Goal: Navigation & Orientation: Find specific page/section

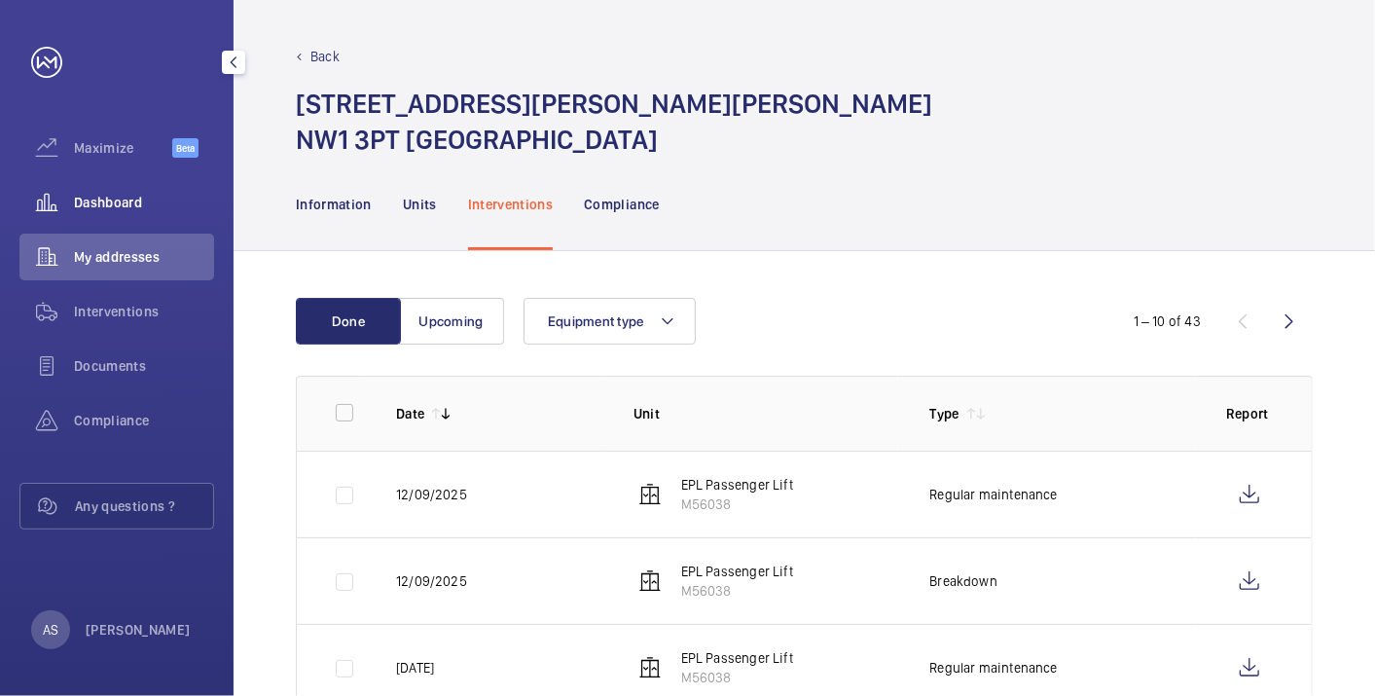
click at [127, 197] on span "Dashboard" at bounding box center [144, 202] width 140 height 19
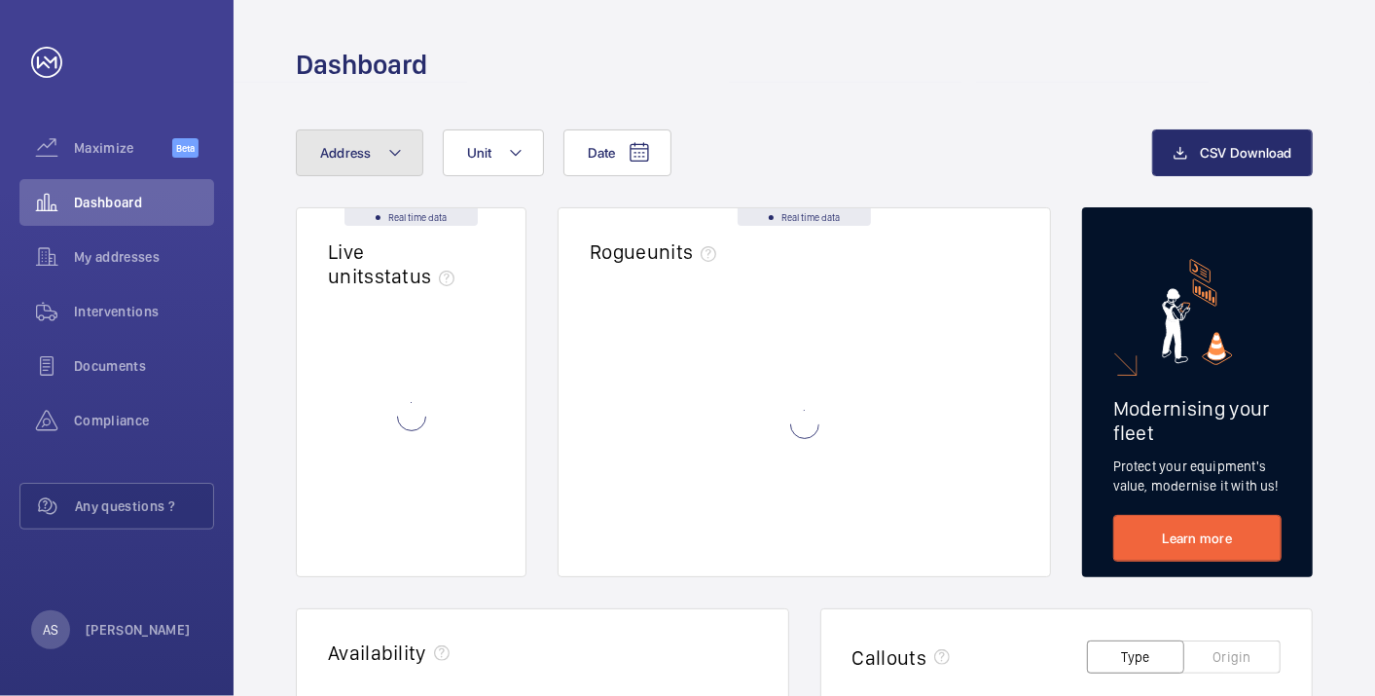
click at [370, 163] on button "Address" at bounding box center [359, 152] width 127 height 47
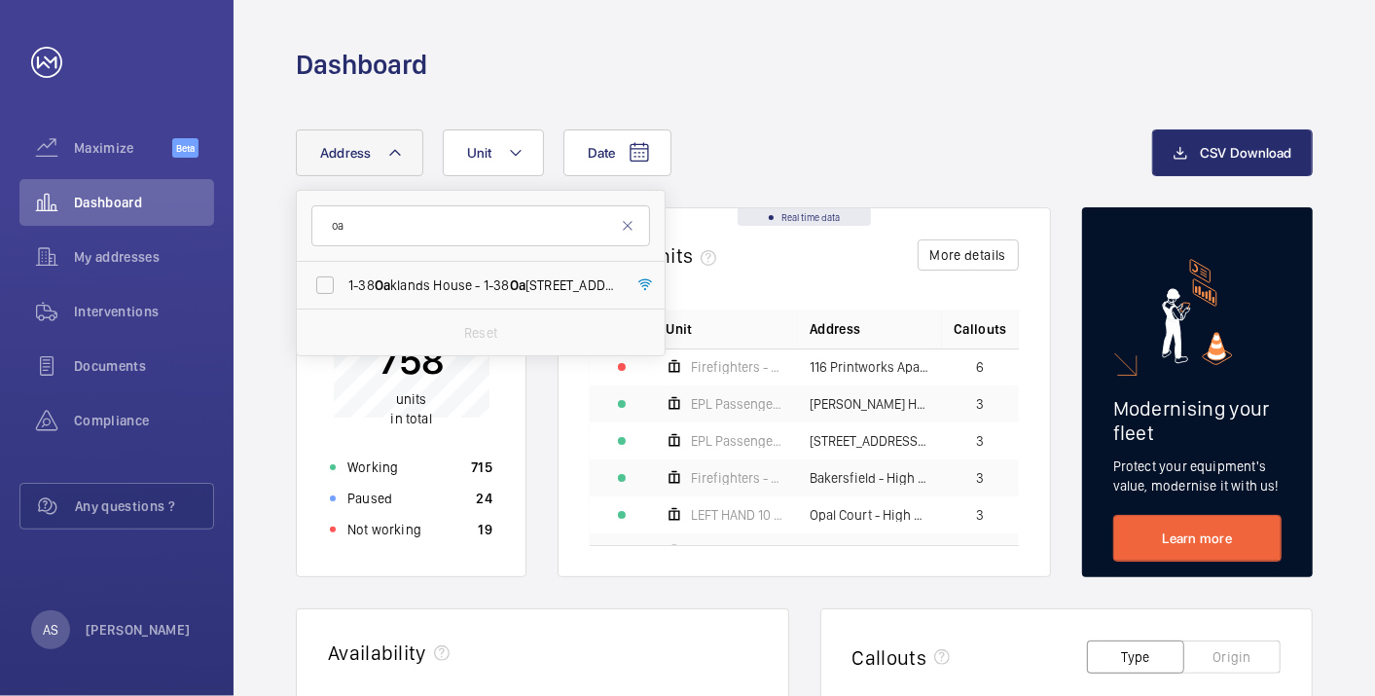
type input "o"
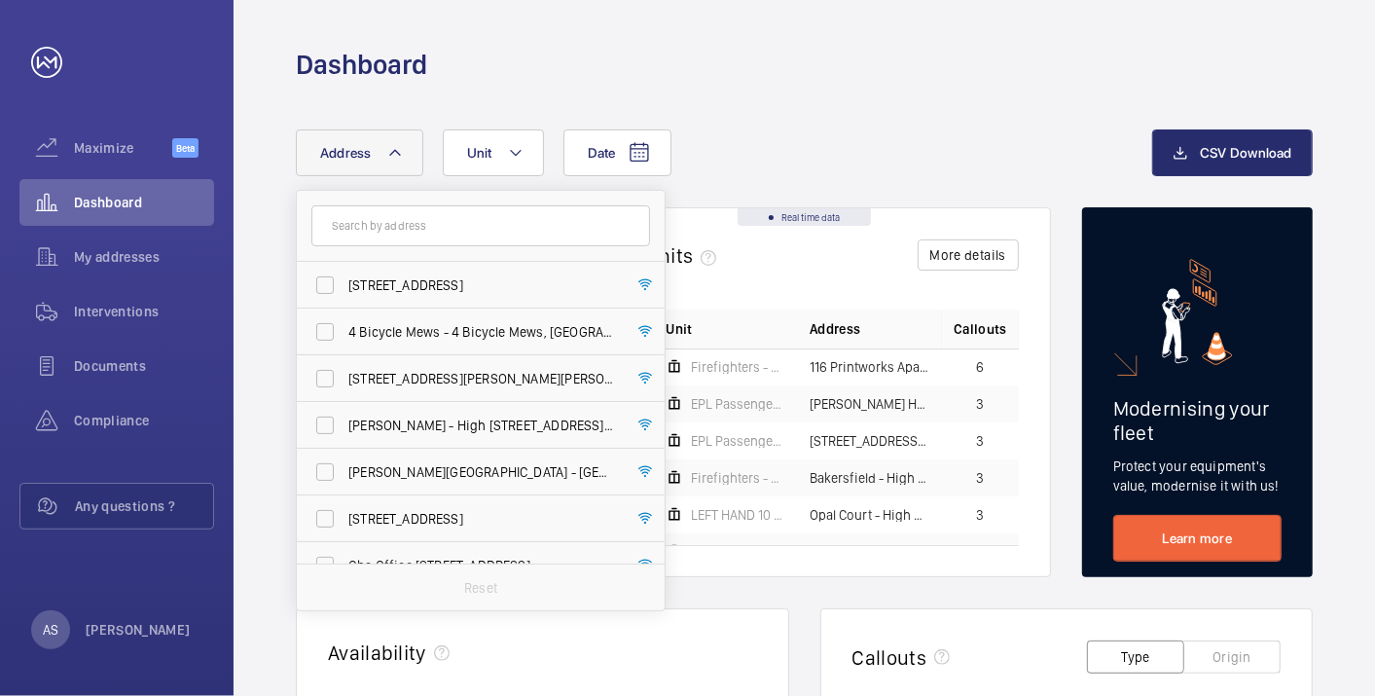
type input "N"
type input "W"
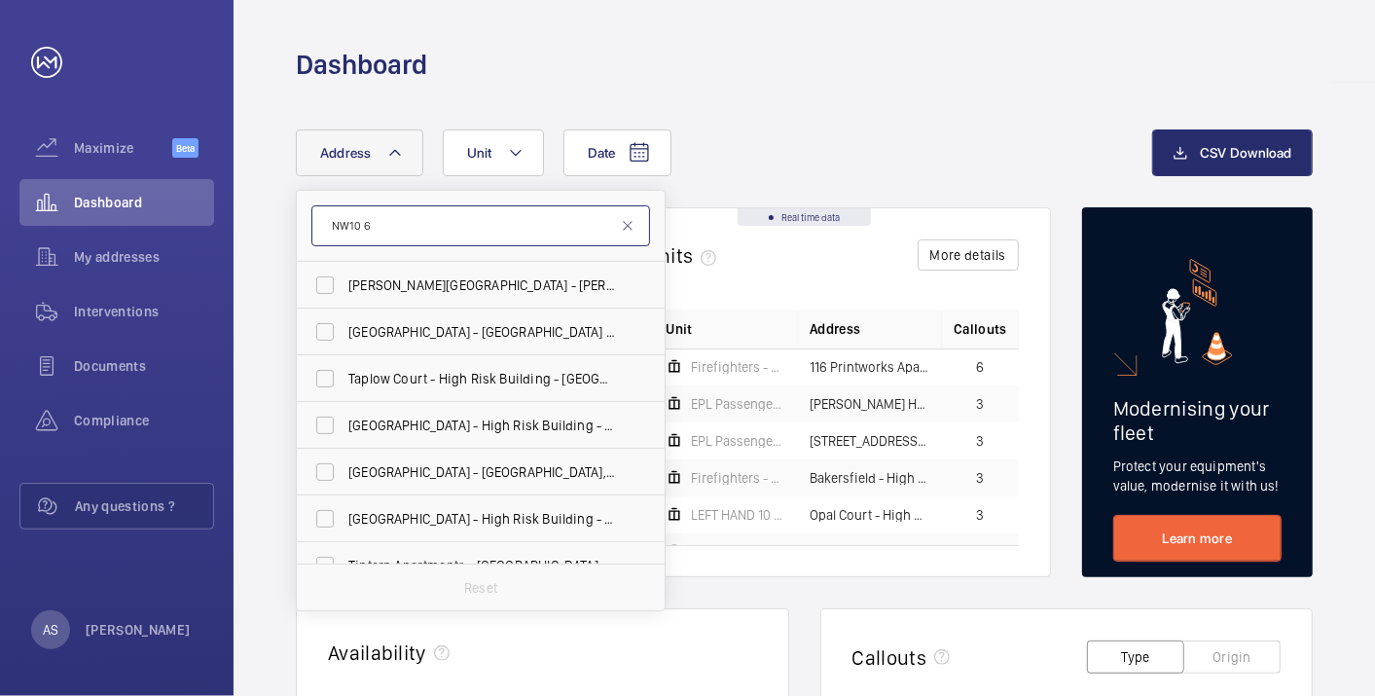
type input "NW10 6"
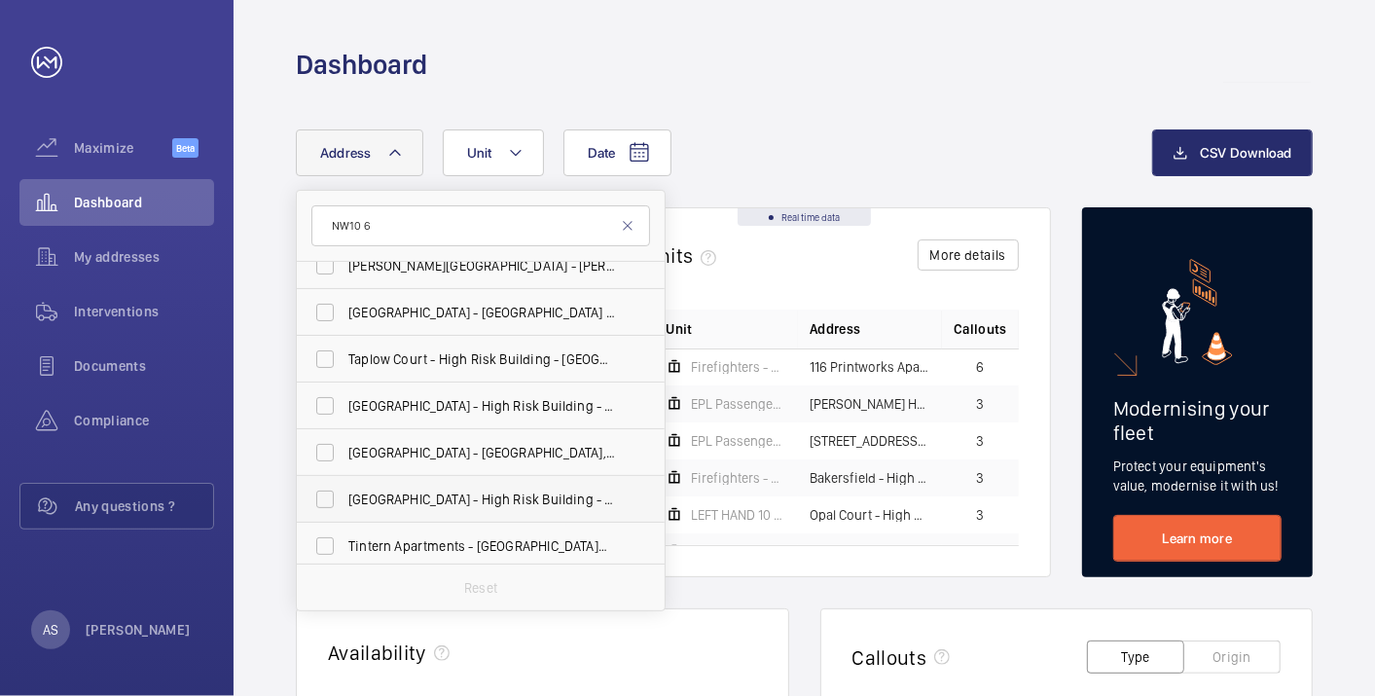
scroll to position [24, 0]
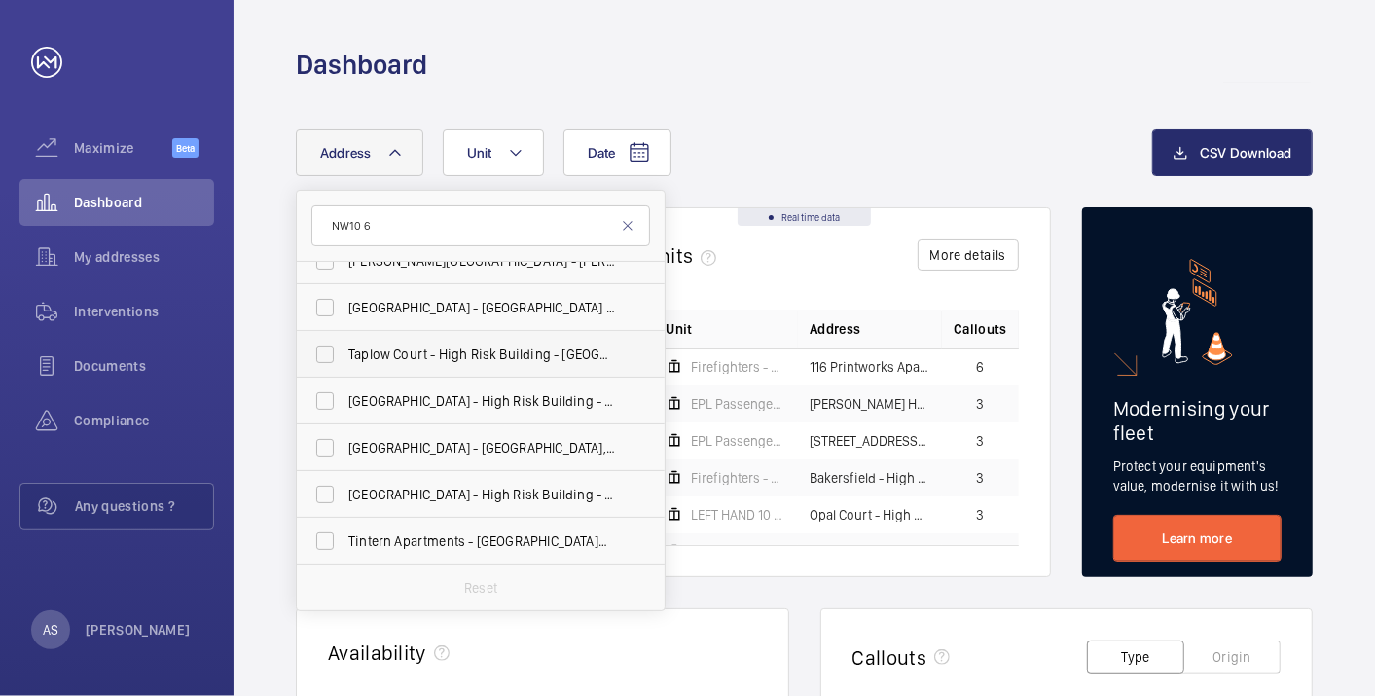
drag, startPoint x: 415, startPoint y: 391, endPoint x: 413, endPoint y: 359, distance: 32.2
click at [415, 391] on span "[GEOGRAPHIC_DATA] - High [STREET_ADDRESS]" at bounding box center [482, 400] width 268 height 19
click at [344, 391] on input "[GEOGRAPHIC_DATA] - High [STREET_ADDRESS]" at bounding box center [324, 400] width 39 height 39
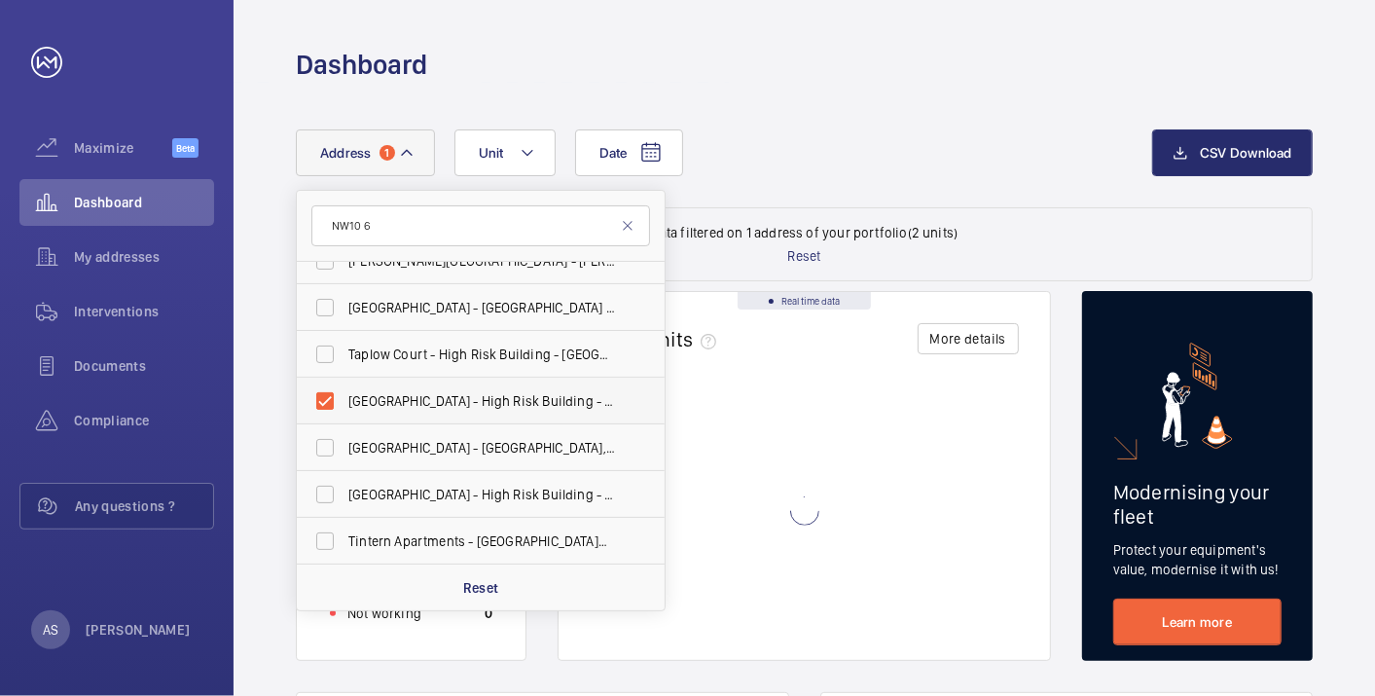
click at [390, 396] on span "[GEOGRAPHIC_DATA] - High [STREET_ADDRESS]" at bounding box center [482, 400] width 268 height 19
click at [344, 396] on input "[GEOGRAPHIC_DATA] - High [STREET_ADDRESS]" at bounding box center [324, 400] width 39 height 39
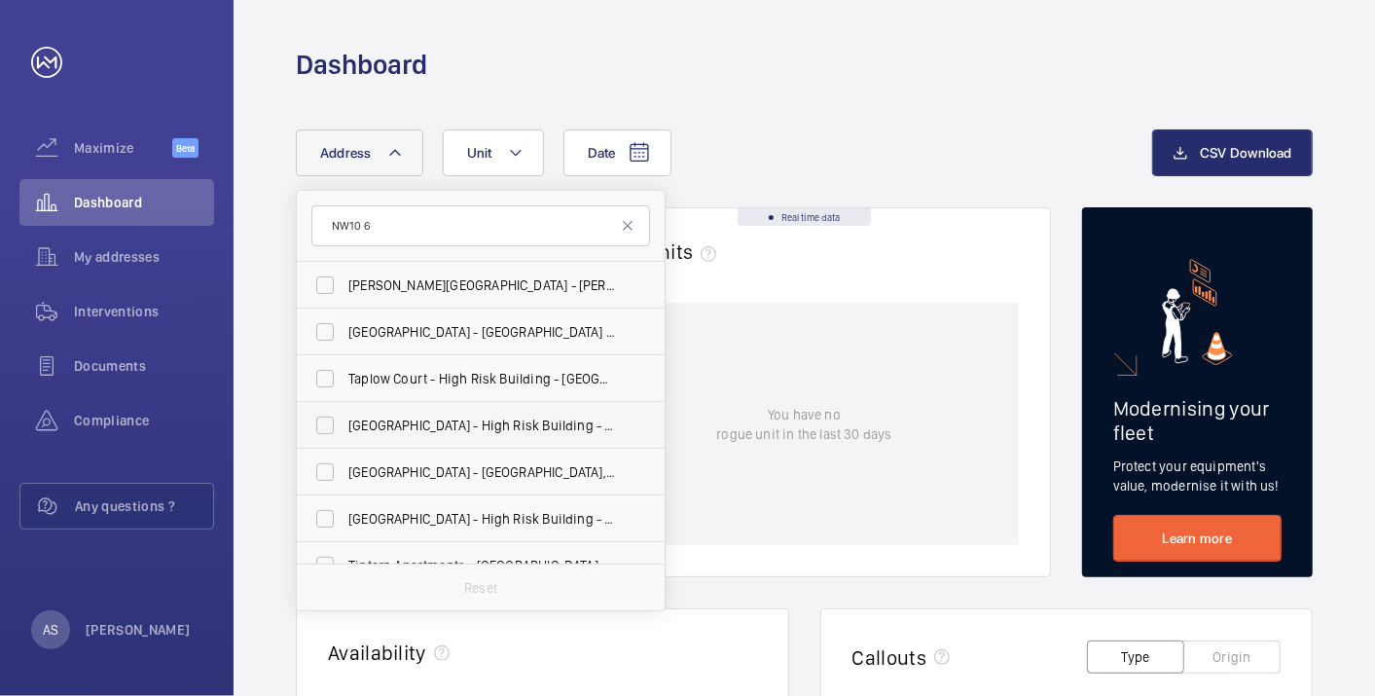
click at [594, 429] on span "[GEOGRAPHIC_DATA] - High [STREET_ADDRESS]" at bounding box center [482, 424] width 268 height 19
click at [344, 429] on input "[GEOGRAPHIC_DATA] - High [STREET_ADDRESS]" at bounding box center [324, 425] width 39 height 39
checkbox input "true"
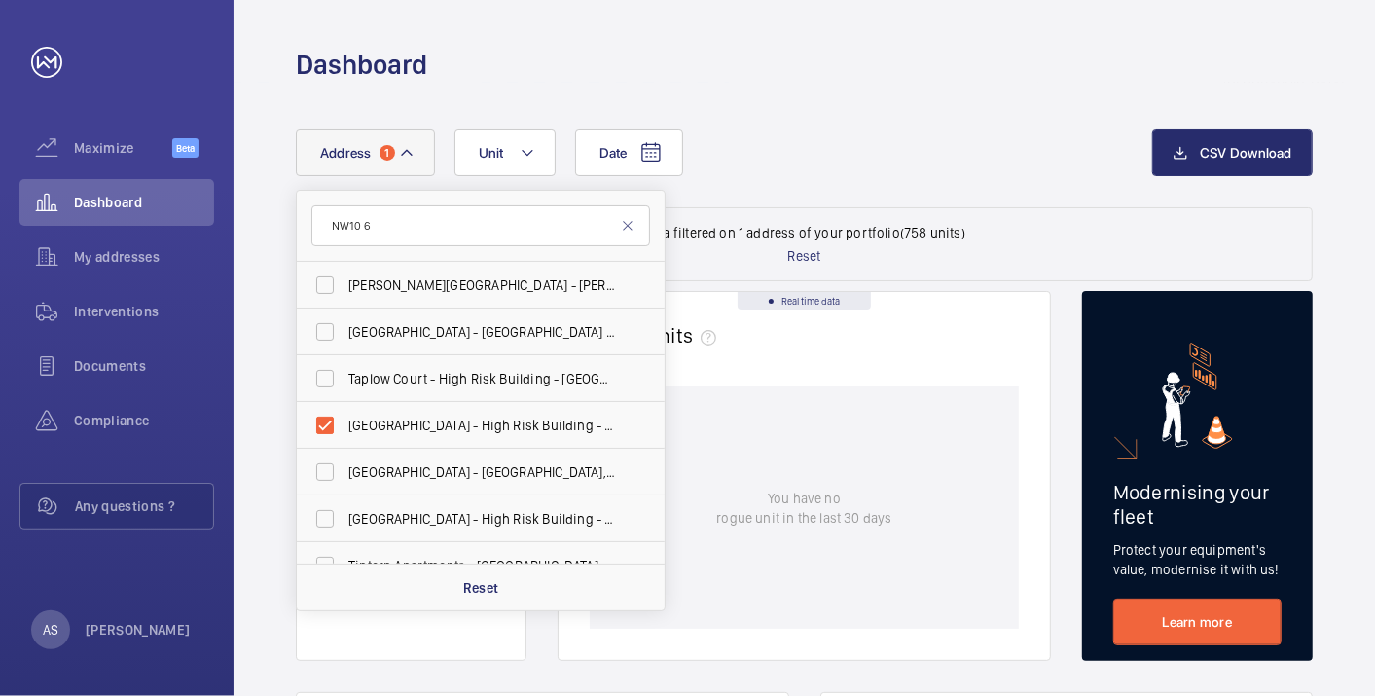
click at [832, 163] on div "Date Address [STREET_ADDRESS][GEOGRAPHIC_DATA][PERSON_NAME][PERSON_NAME][PERSON…" at bounding box center [724, 152] width 856 height 47
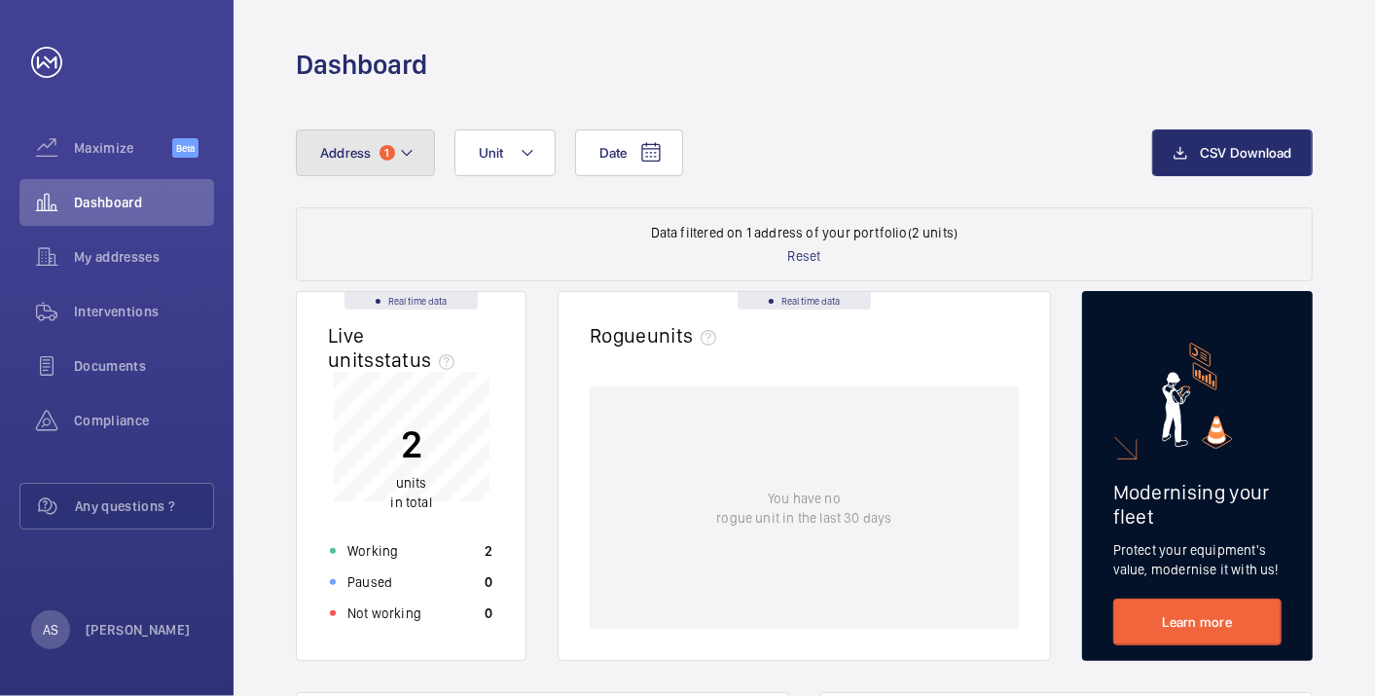
click at [400, 161] on mat-icon at bounding box center [407, 152] width 16 height 23
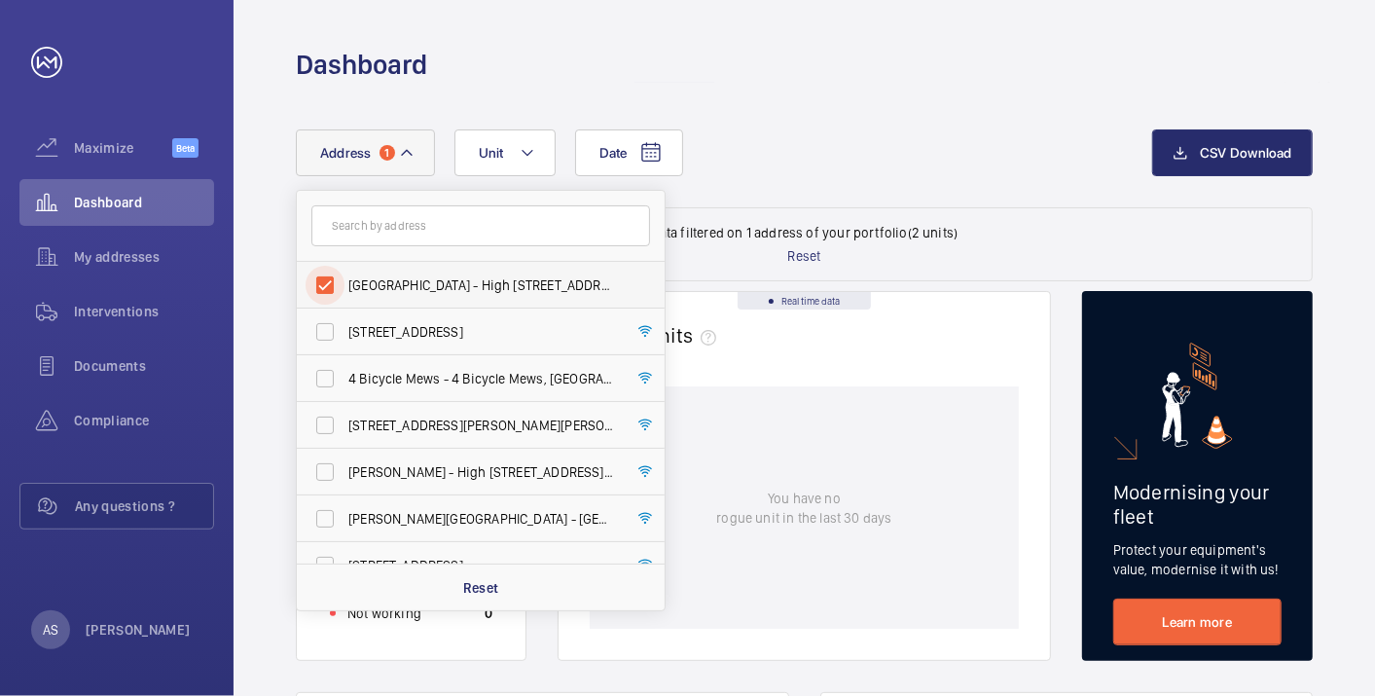
click at [325, 280] on input "[GEOGRAPHIC_DATA] - High [STREET_ADDRESS]" at bounding box center [324, 285] width 39 height 39
checkbox input "false"
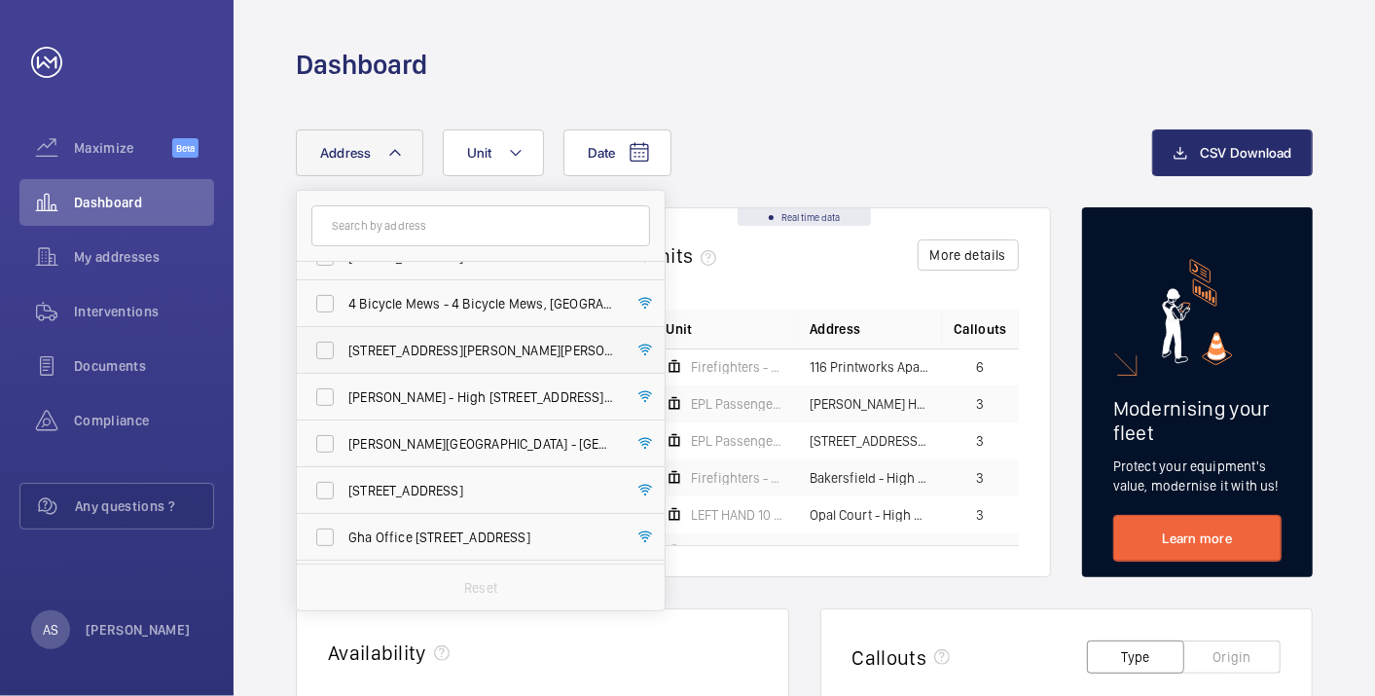
scroll to position [108, 0]
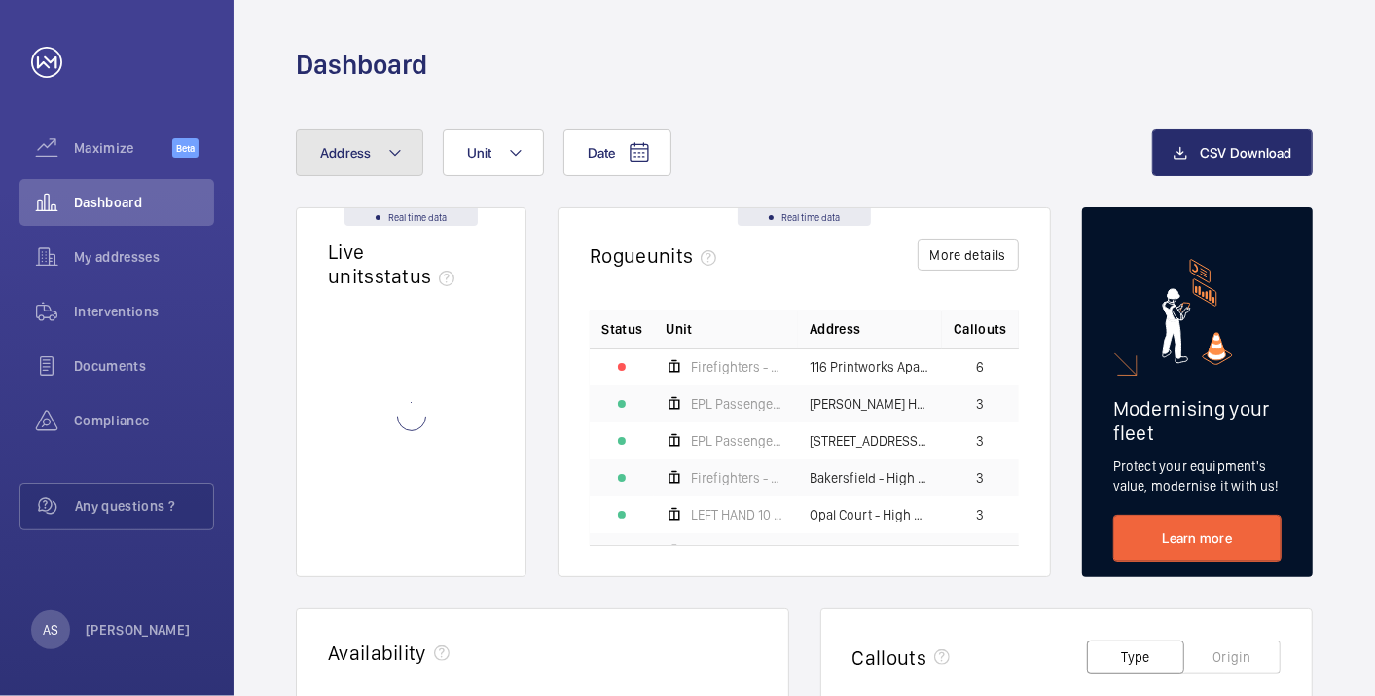
click at [388, 164] on button "Address" at bounding box center [359, 152] width 127 height 47
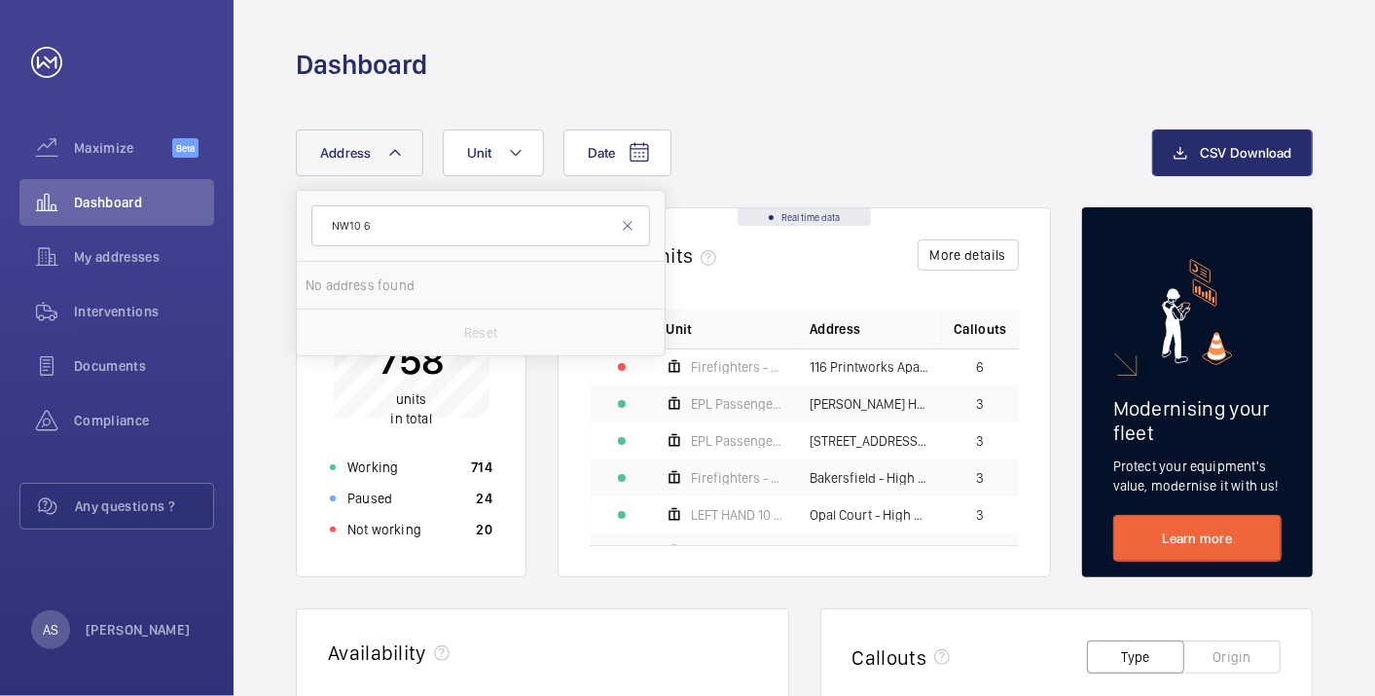
type input "NW10 6"
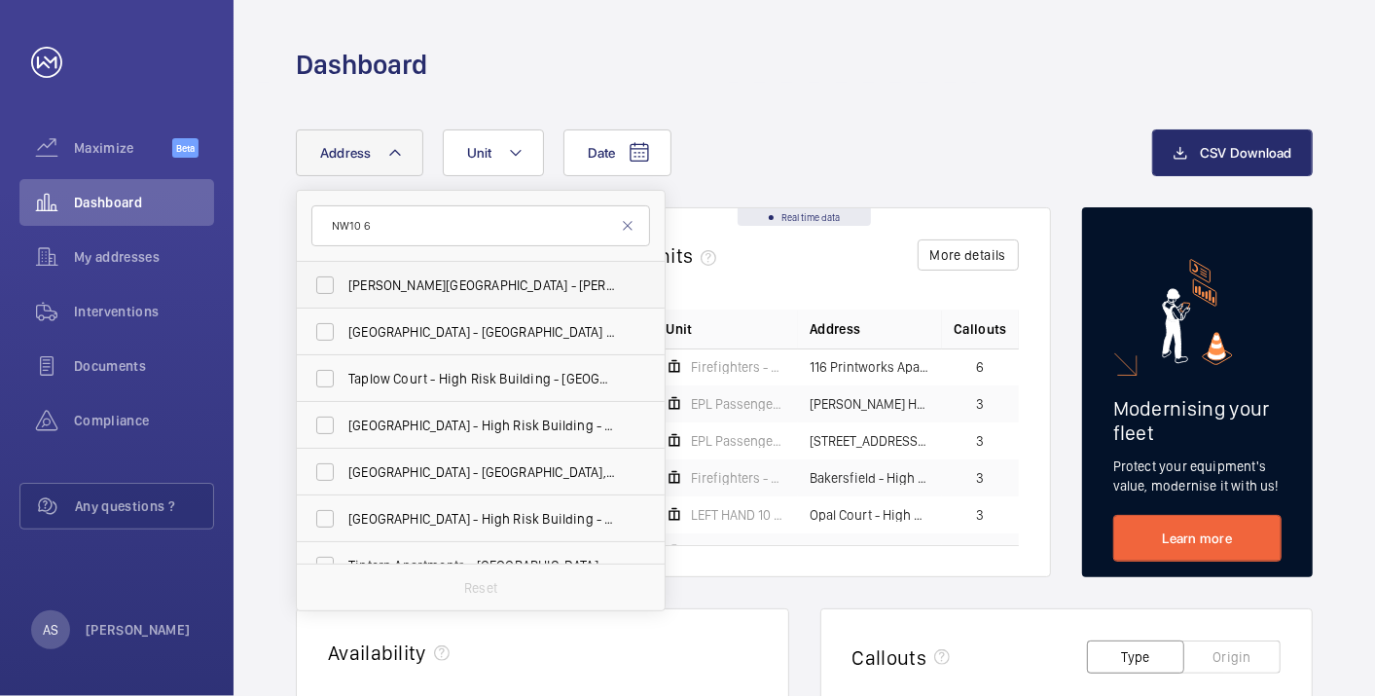
click at [403, 275] on span "[PERSON_NAME][GEOGRAPHIC_DATA][PERSON_NAME] 6 FH" at bounding box center [482, 284] width 268 height 19
click at [344, 274] on input "[PERSON_NAME][GEOGRAPHIC_DATA][PERSON_NAME] 6 FH" at bounding box center [324, 285] width 39 height 39
checkbox input "true"
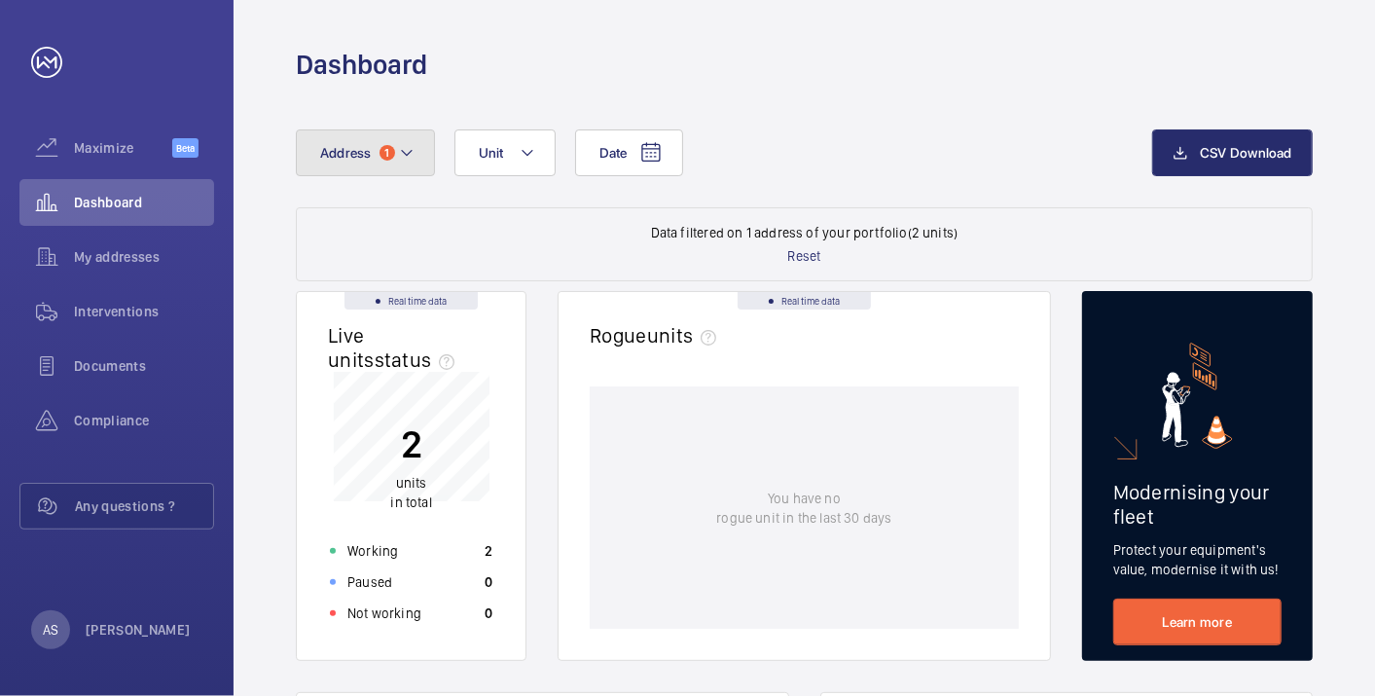
click at [379, 144] on button "Address 1" at bounding box center [365, 152] width 139 height 47
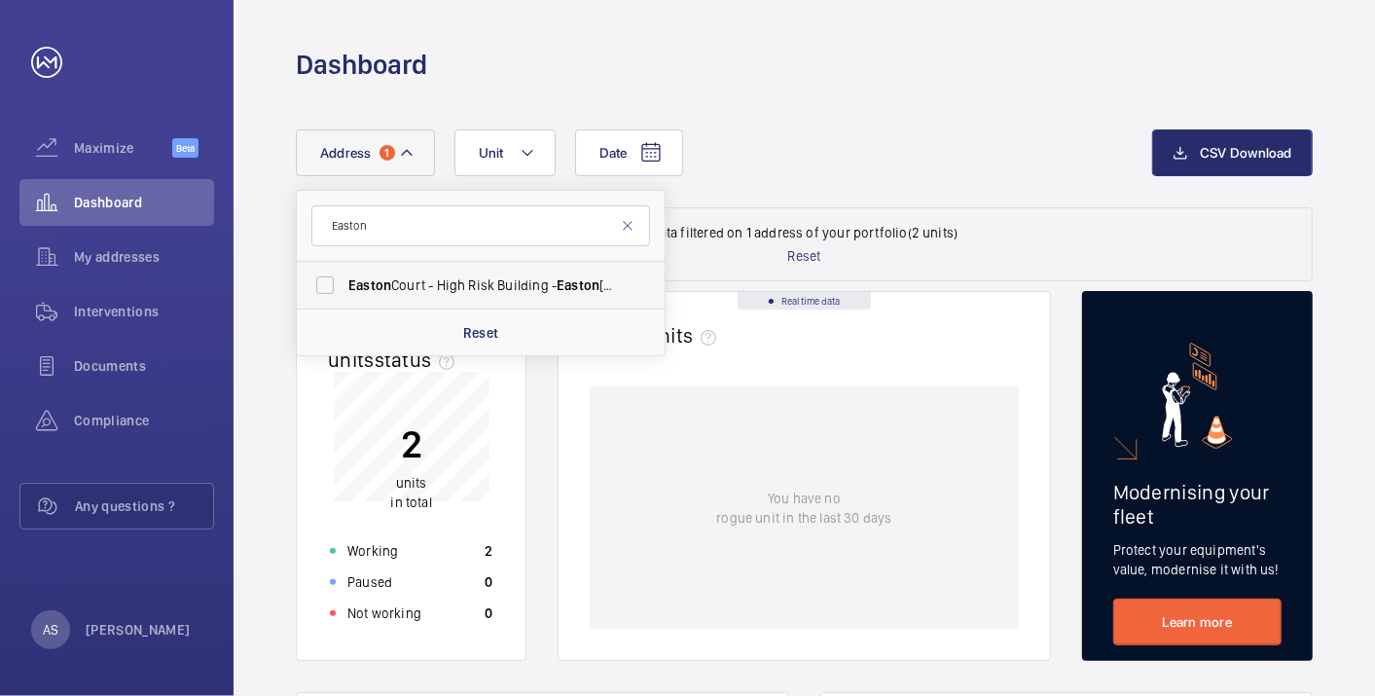
type input "Easton"
click at [573, 277] on span "Easton" at bounding box center [577, 285] width 43 height 16
click at [344, 277] on input "[GEOGRAPHIC_DATA] - High [STREET_ADDRESS]" at bounding box center [324, 285] width 39 height 39
drag, startPoint x: 322, startPoint y: 288, endPoint x: 355, endPoint y: 257, distance: 45.4
click at [322, 288] on input "[GEOGRAPHIC_DATA] - High [STREET_ADDRESS]" at bounding box center [324, 285] width 39 height 39
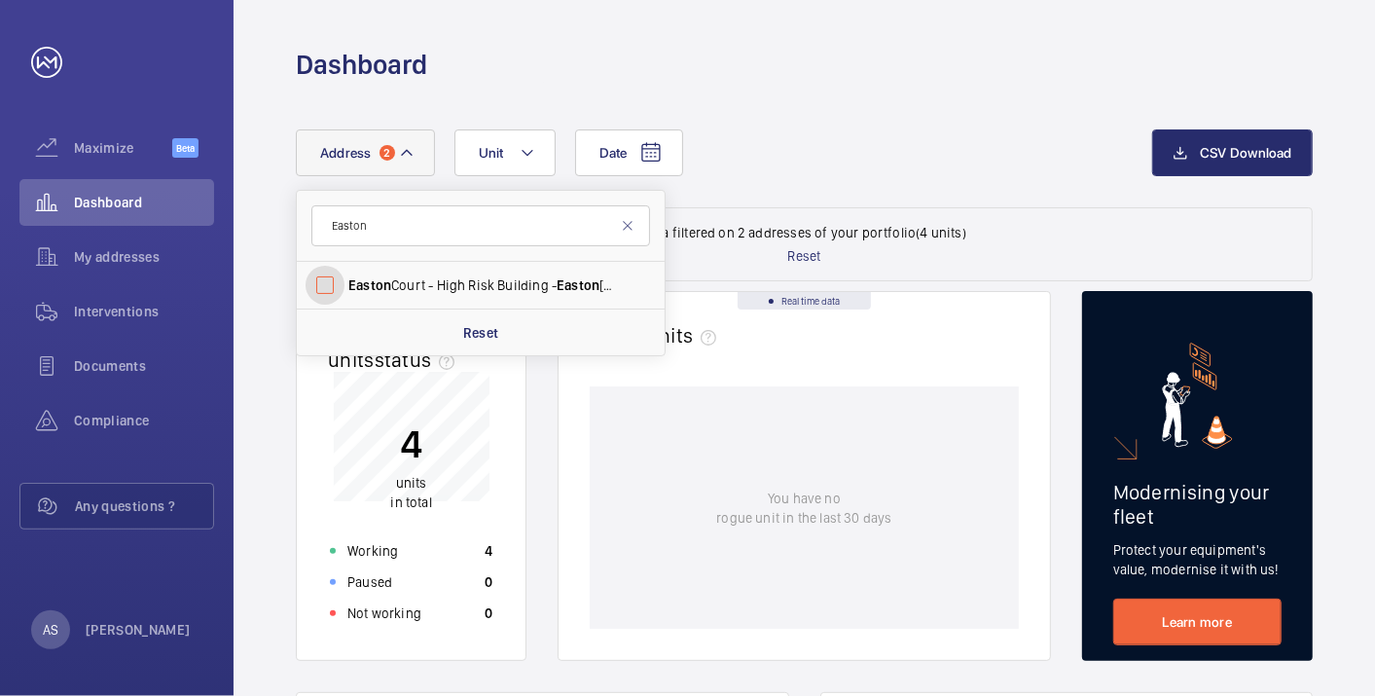
checkbox input "false"
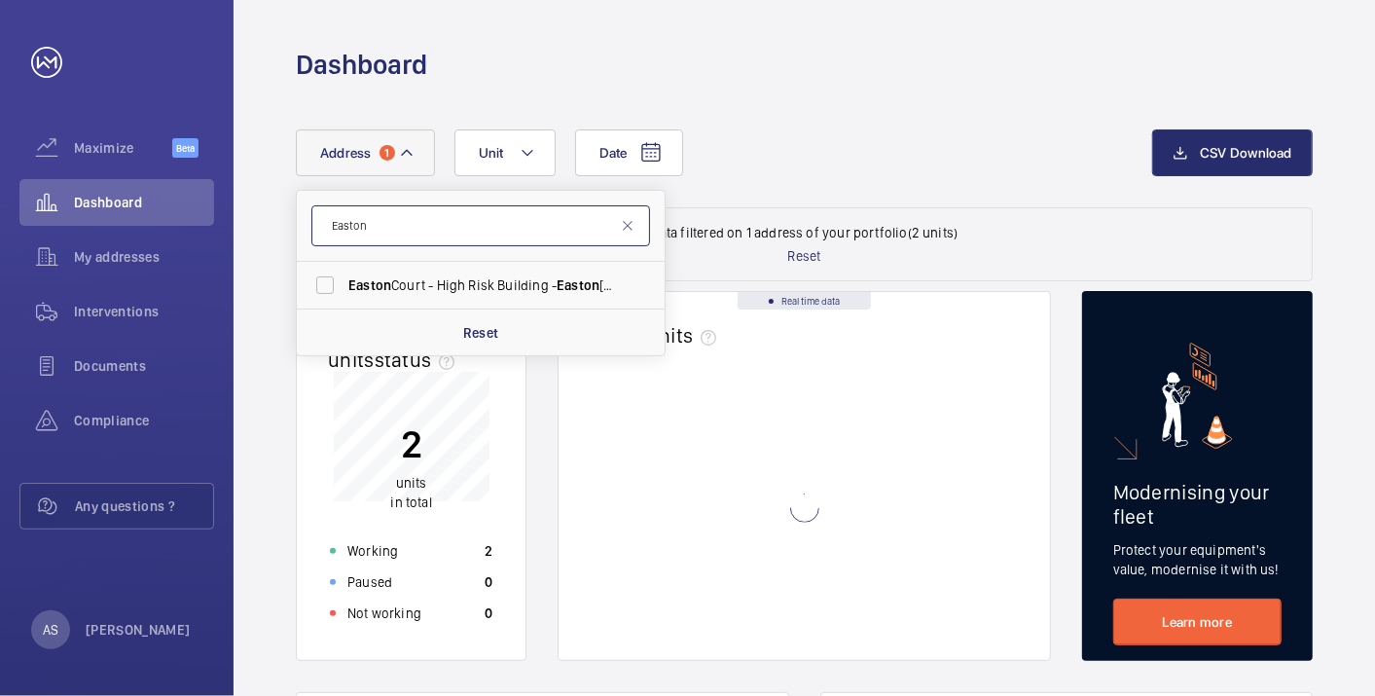
drag, startPoint x: 322, startPoint y: 217, endPoint x: 231, endPoint y: 203, distance: 92.5
click at [231, 203] on mat-sidenav-content "Maximize Beta Dashboard My addresses Interventions Documents Compliance Any que…" at bounding box center [687, 348] width 1375 height 696
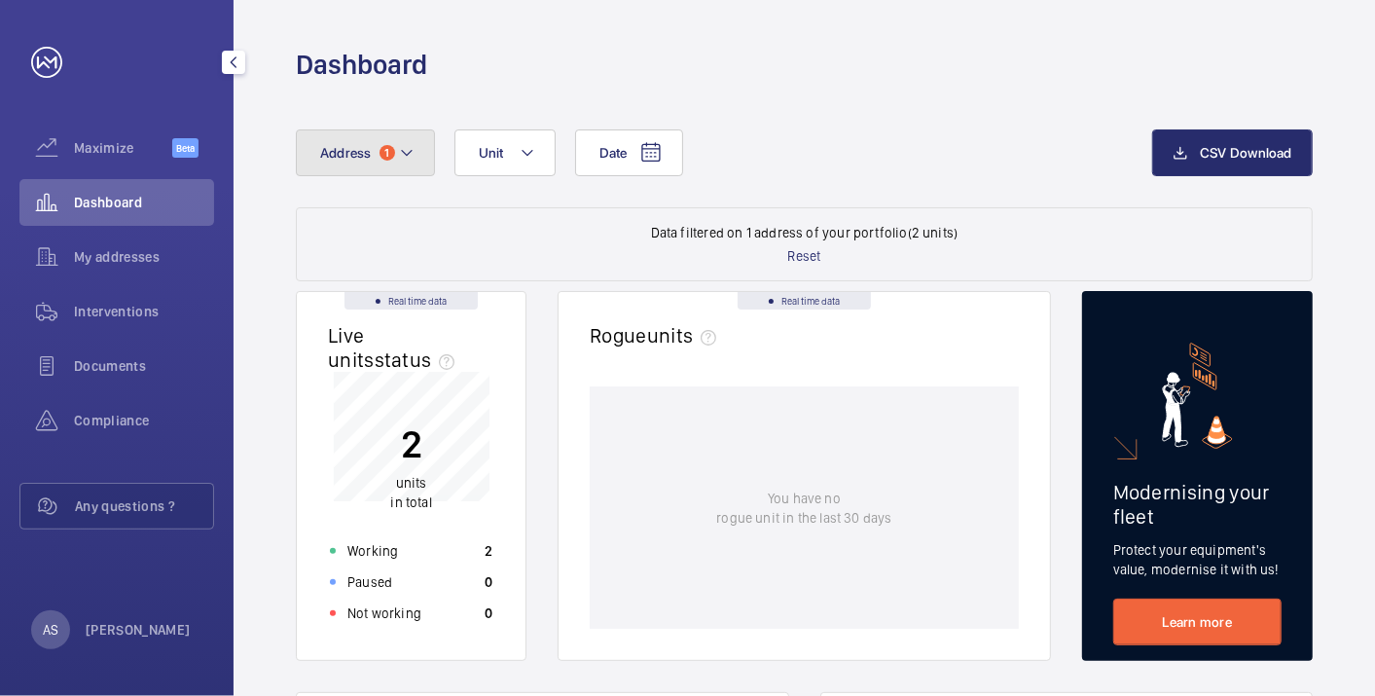
click at [387, 158] on span "1" at bounding box center [387, 153] width 16 height 16
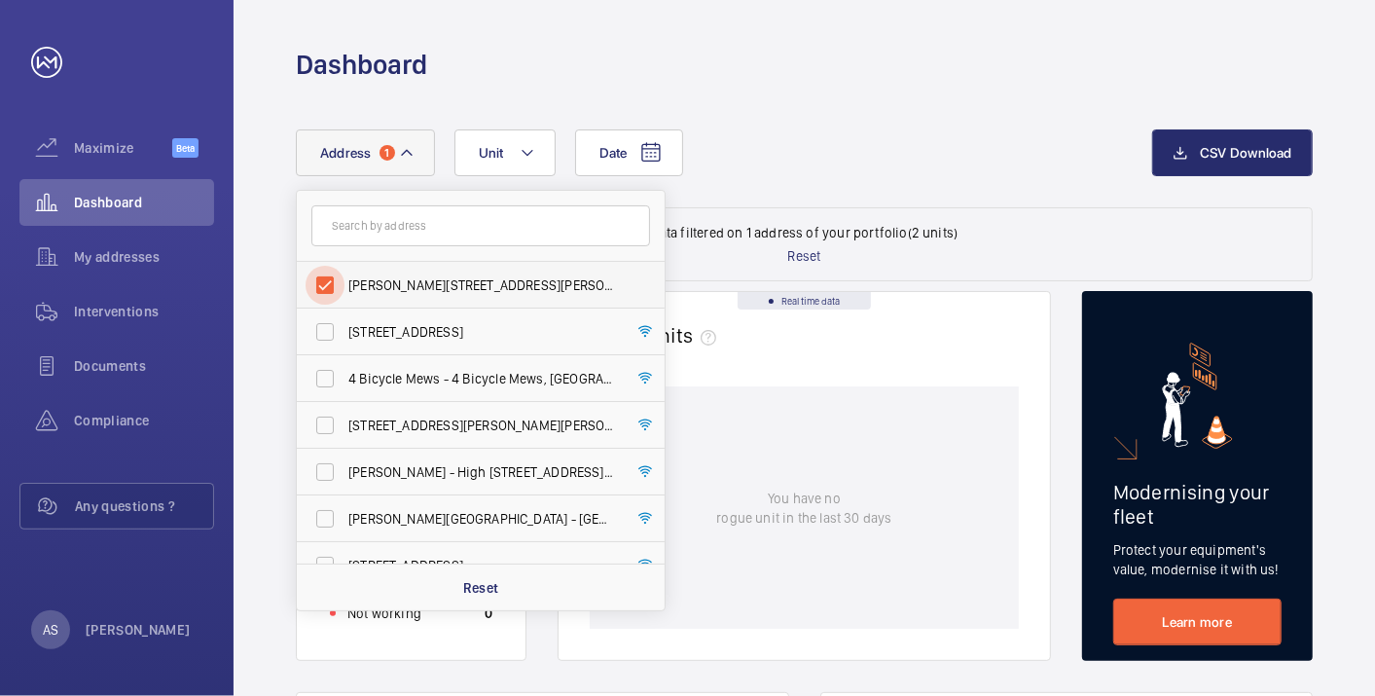
drag, startPoint x: 328, startPoint y: 274, endPoint x: 370, endPoint y: 231, distance: 60.6
click at [328, 273] on input "[PERSON_NAME][STREET_ADDRESS][PERSON_NAME]" at bounding box center [324, 285] width 39 height 39
checkbox input "false"
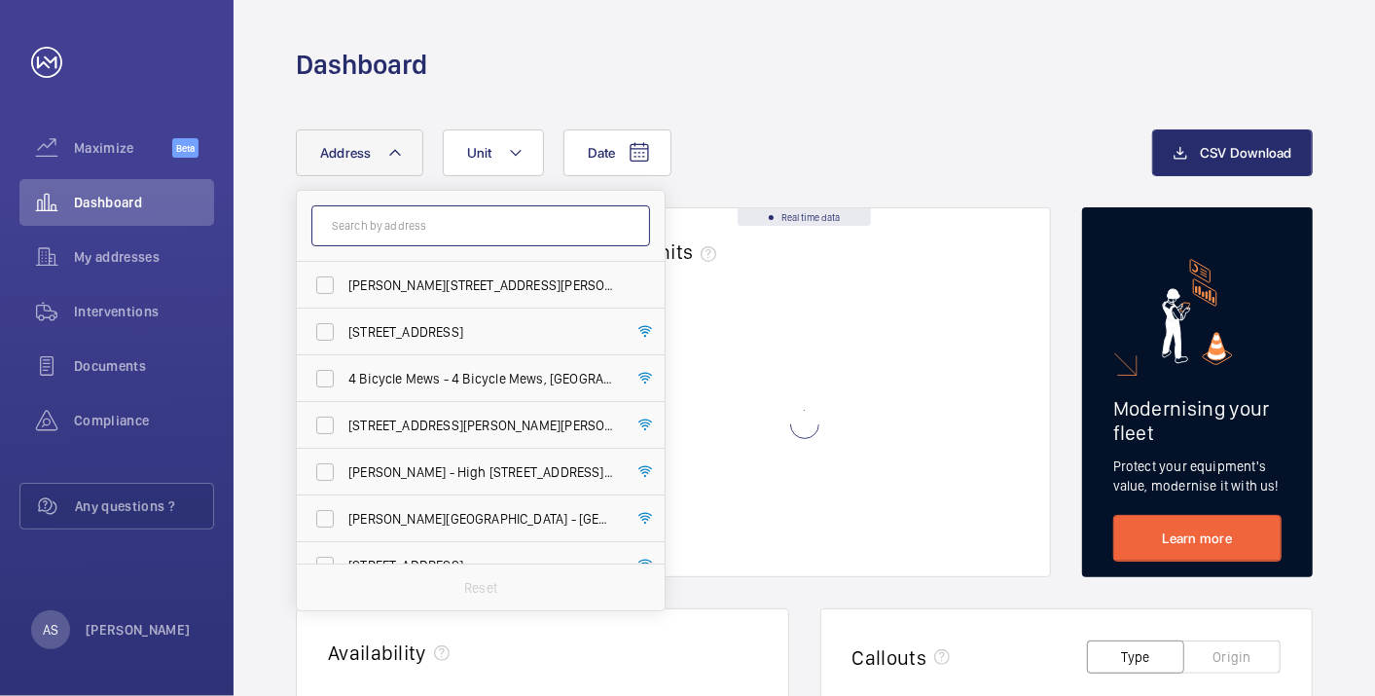
click at [370, 231] on input "text" at bounding box center [480, 225] width 339 height 41
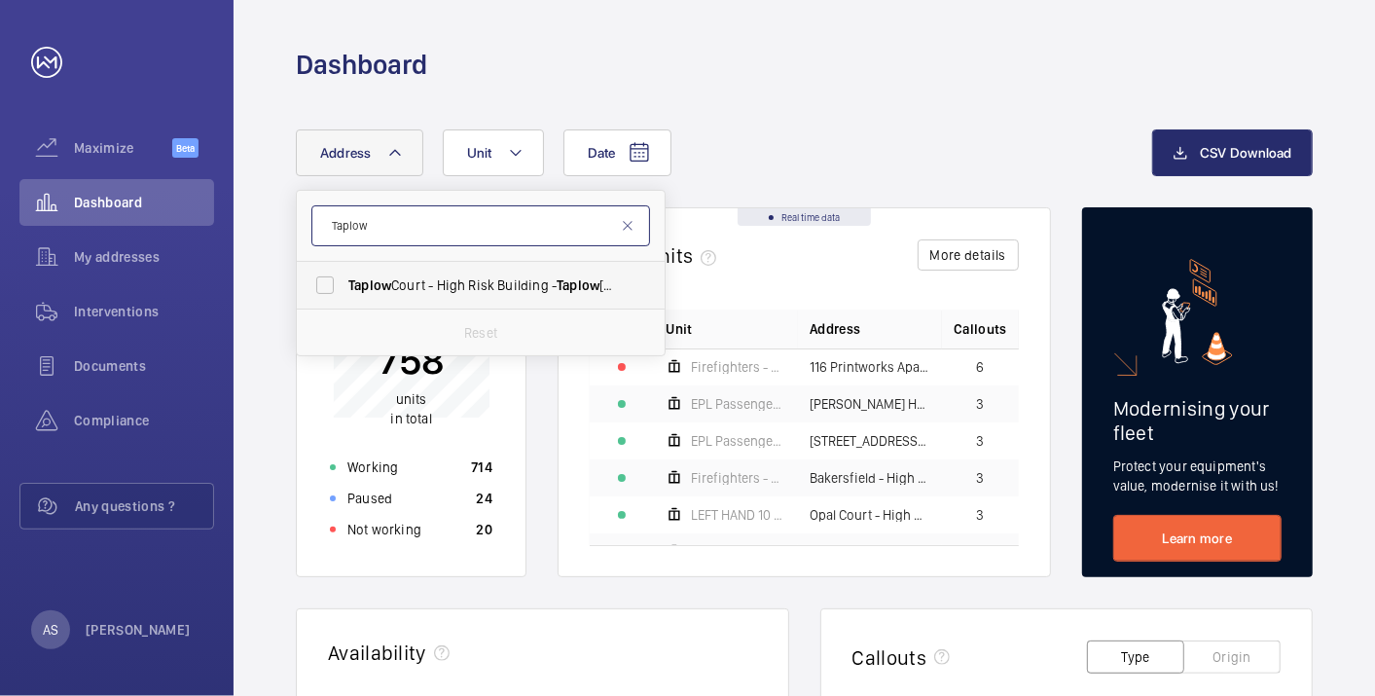
type input "Taplow"
click at [364, 294] on span "Taplow Court - High Risk Building - [GEOGRAPHIC_DATA]" at bounding box center [482, 284] width 268 height 19
click at [344, 294] on input "Taplow Court - High Risk Building - [GEOGRAPHIC_DATA]" at bounding box center [324, 285] width 39 height 39
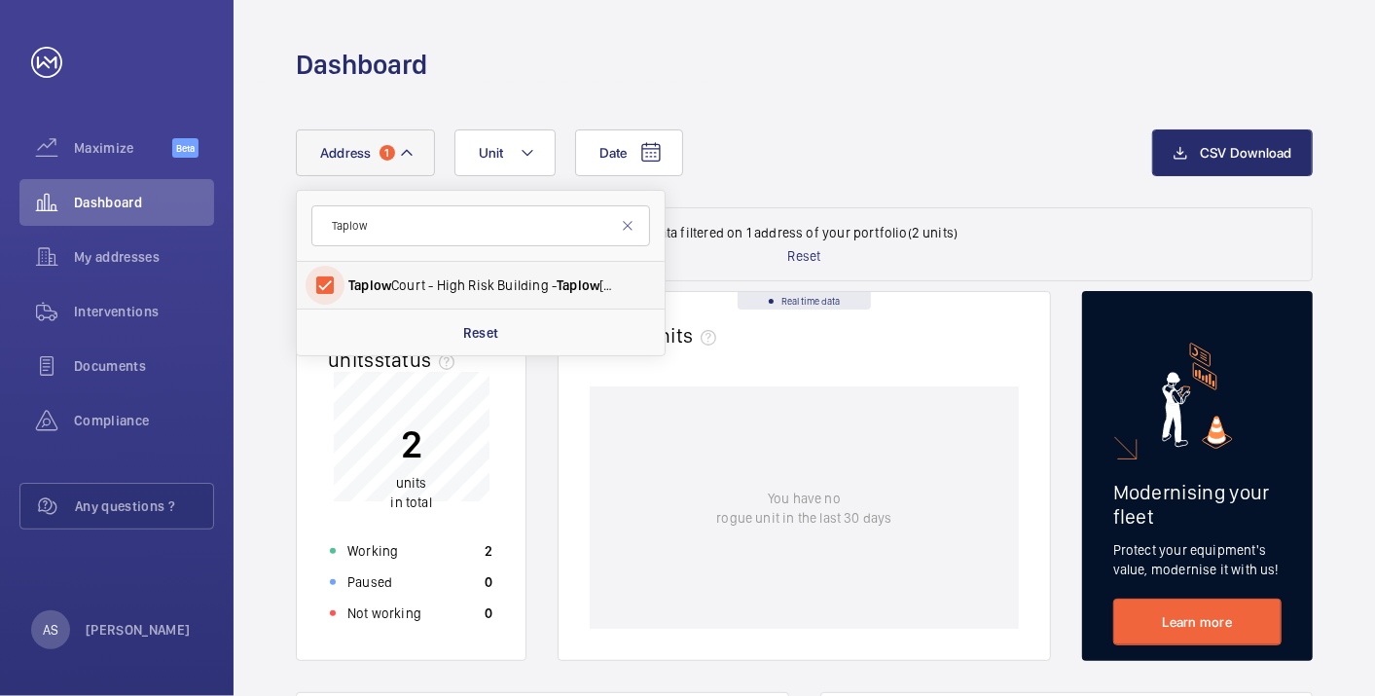
click at [329, 286] on input "Taplow Court - High Risk Building - [GEOGRAPHIC_DATA]" at bounding box center [324, 285] width 39 height 39
checkbox input "false"
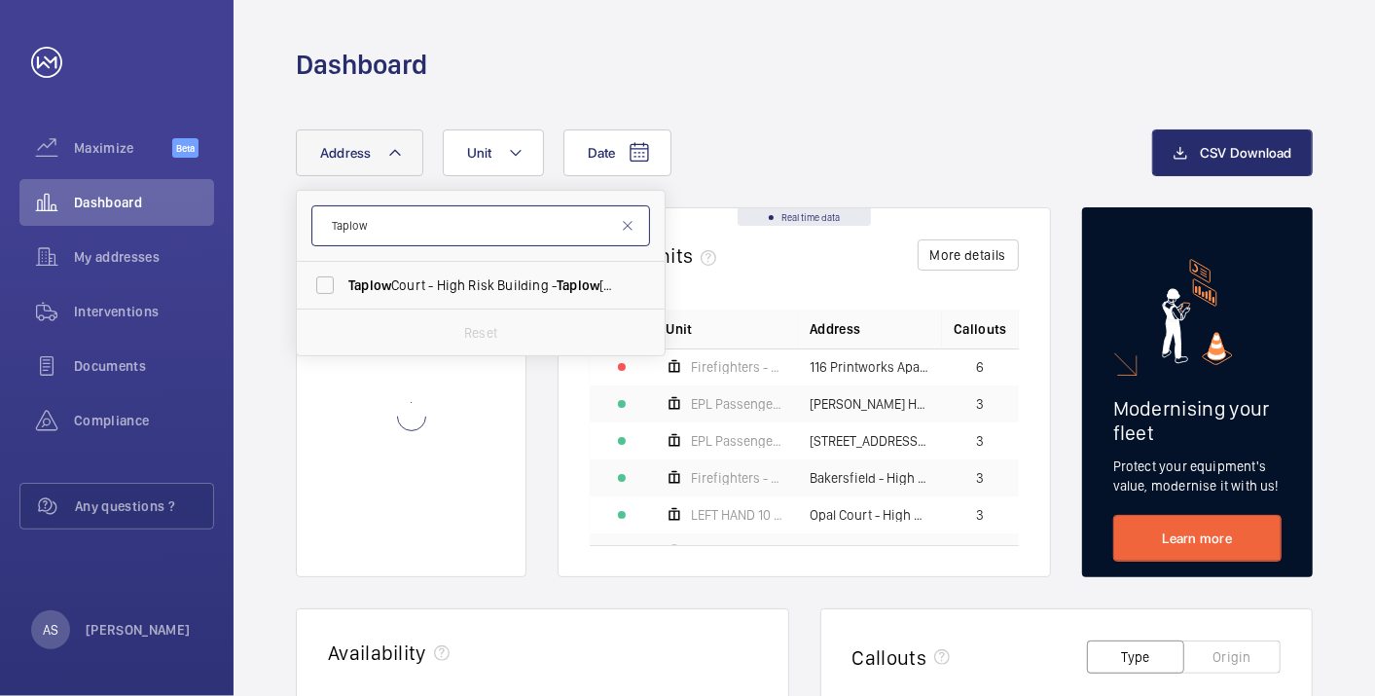
click at [408, 223] on input "Taplow" at bounding box center [480, 225] width 339 height 41
drag, startPoint x: 448, startPoint y: 228, endPoint x: 250, endPoint y: 211, distance: 198.2
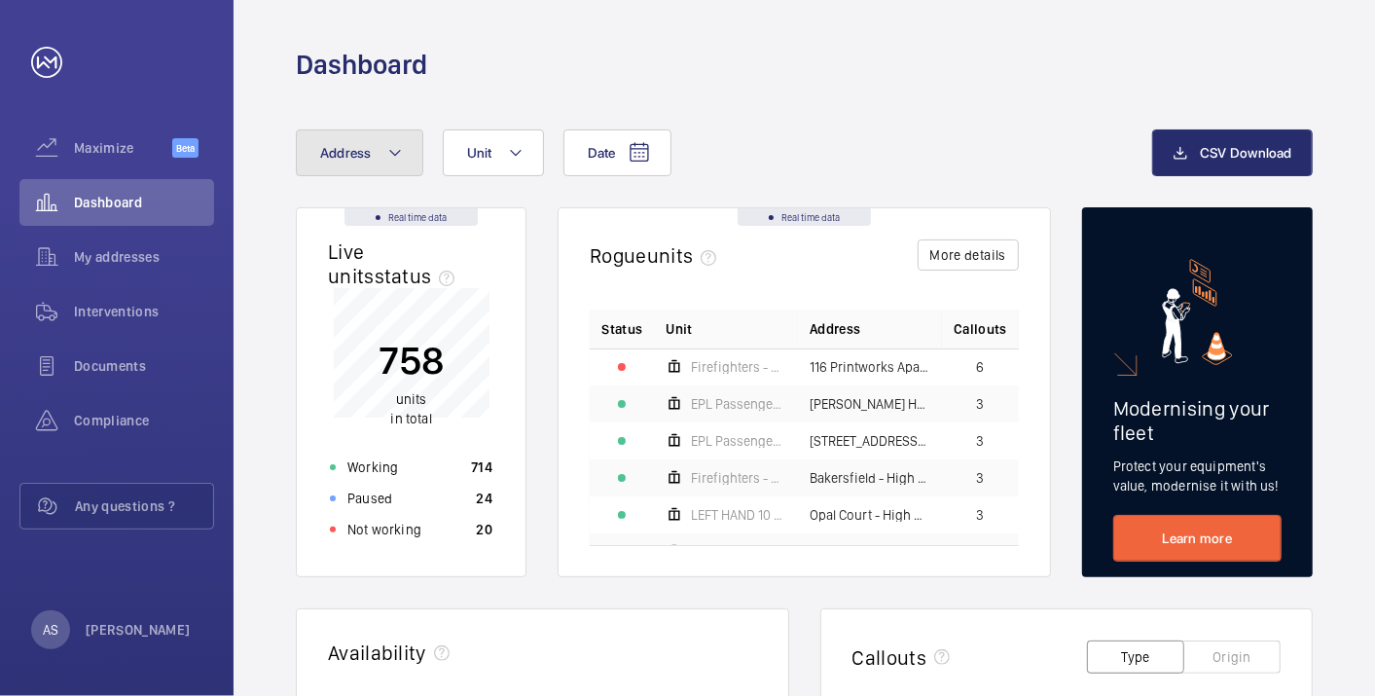
click at [316, 172] on button "Address" at bounding box center [359, 152] width 127 height 47
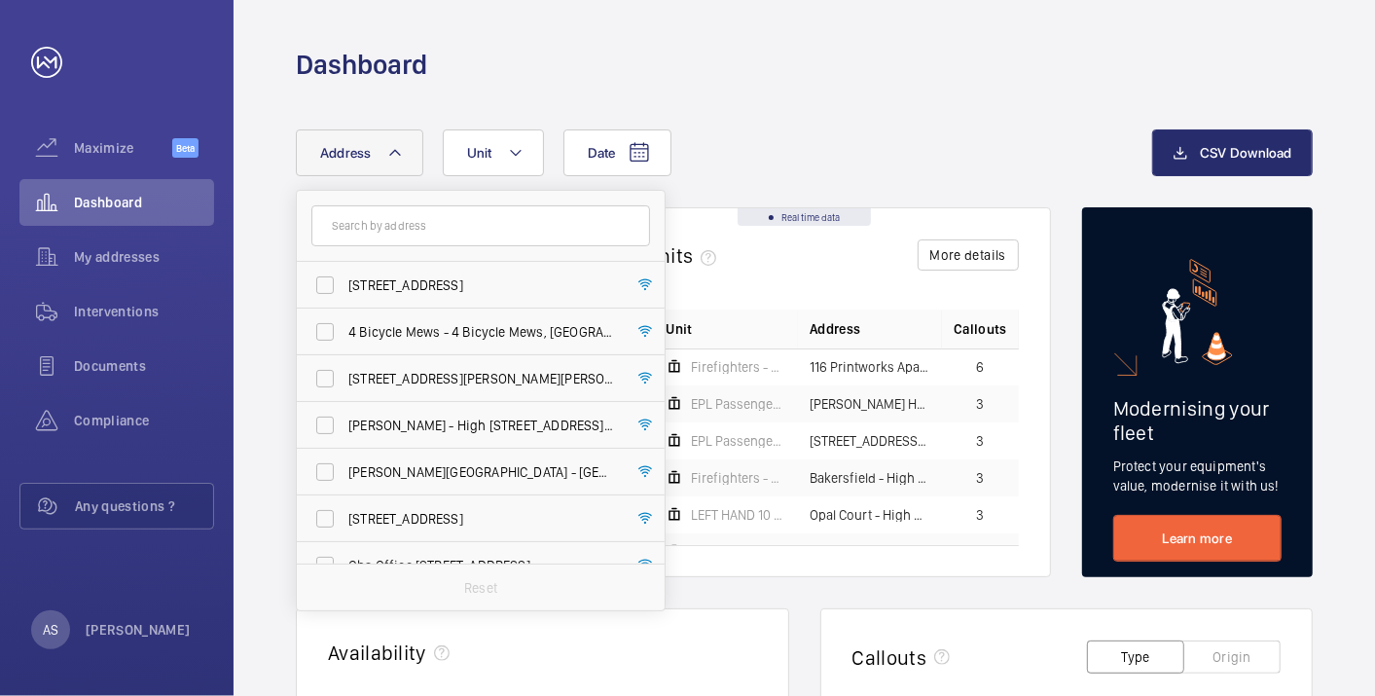
click at [360, 220] on input "text" at bounding box center [480, 225] width 339 height 41
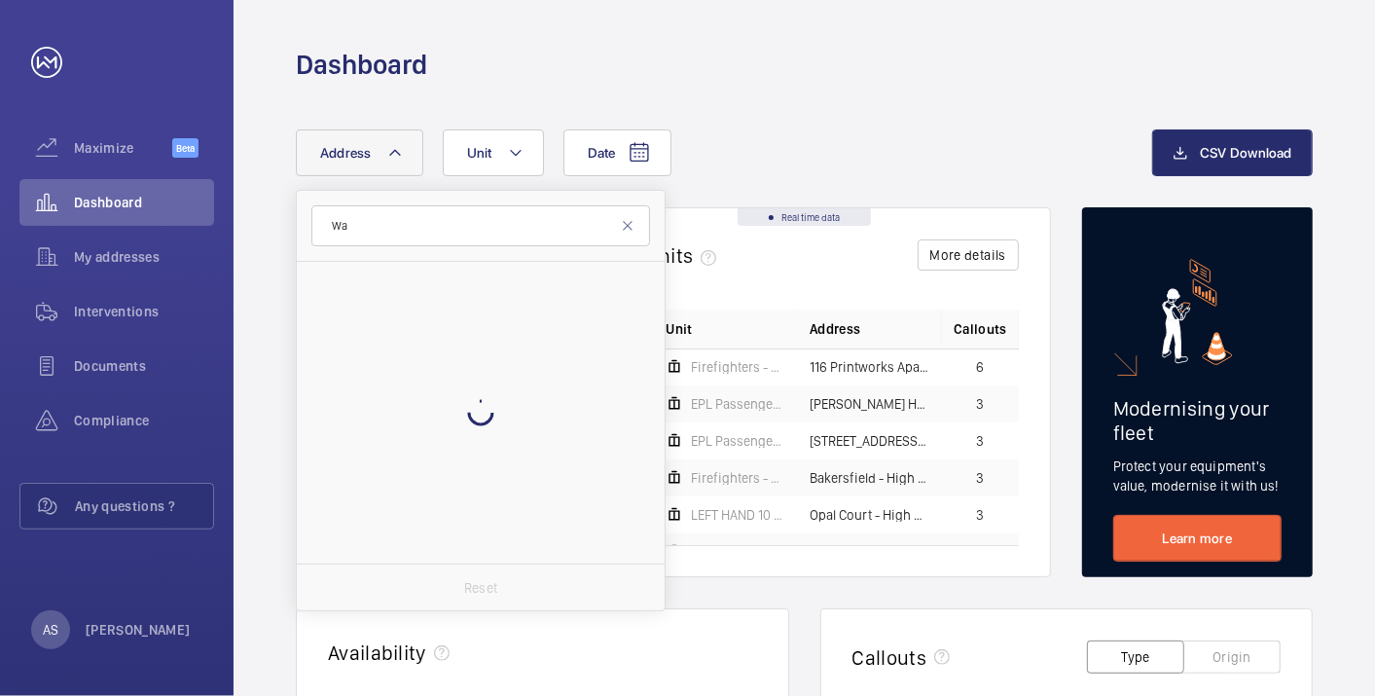
type input "W"
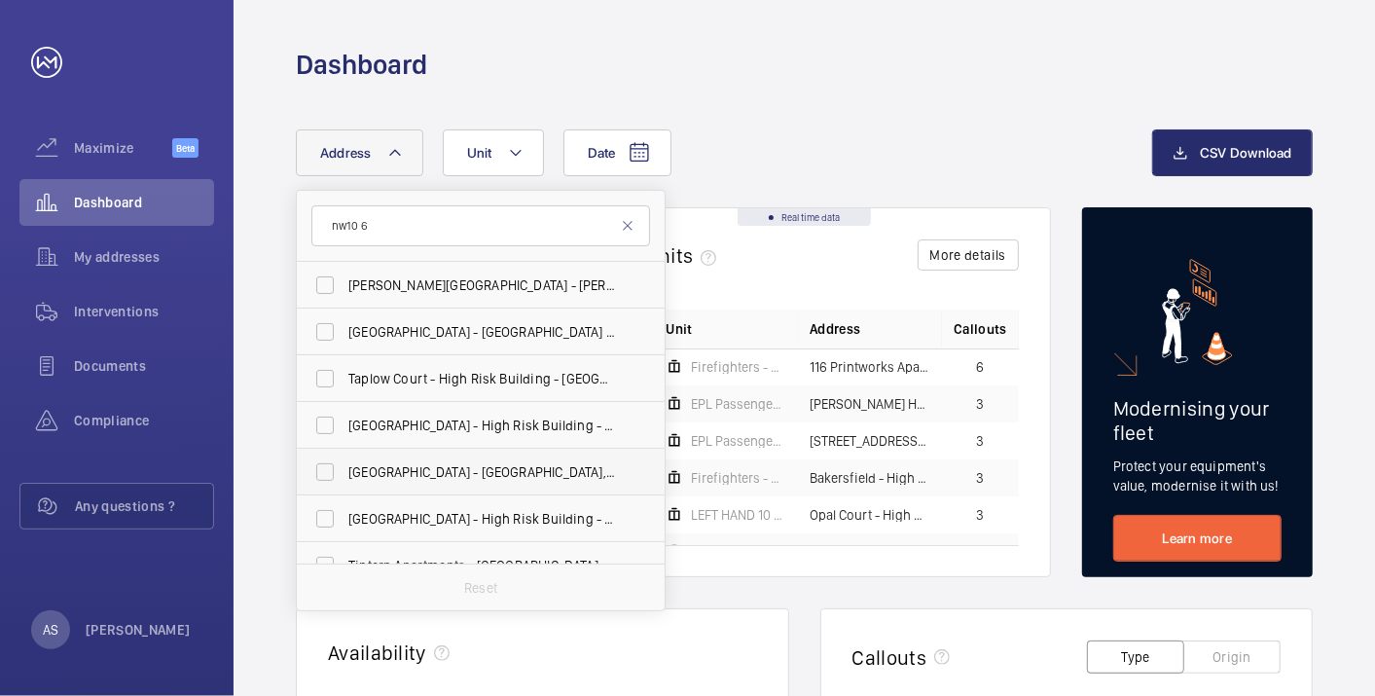
type input "nw10 6"
click at [471, 475] on span "Waldegrave Point - [GEOGRAPHIC_DATA] 6 FN" at bounding box center [482, 471] width 268 height 19
click at [344, 475] on input "Waldegrave Point - [GEOGRAPHIC_DATA] 6 FN" at bounding box center [324, 471] width 39 height 39
checkbox input "true"
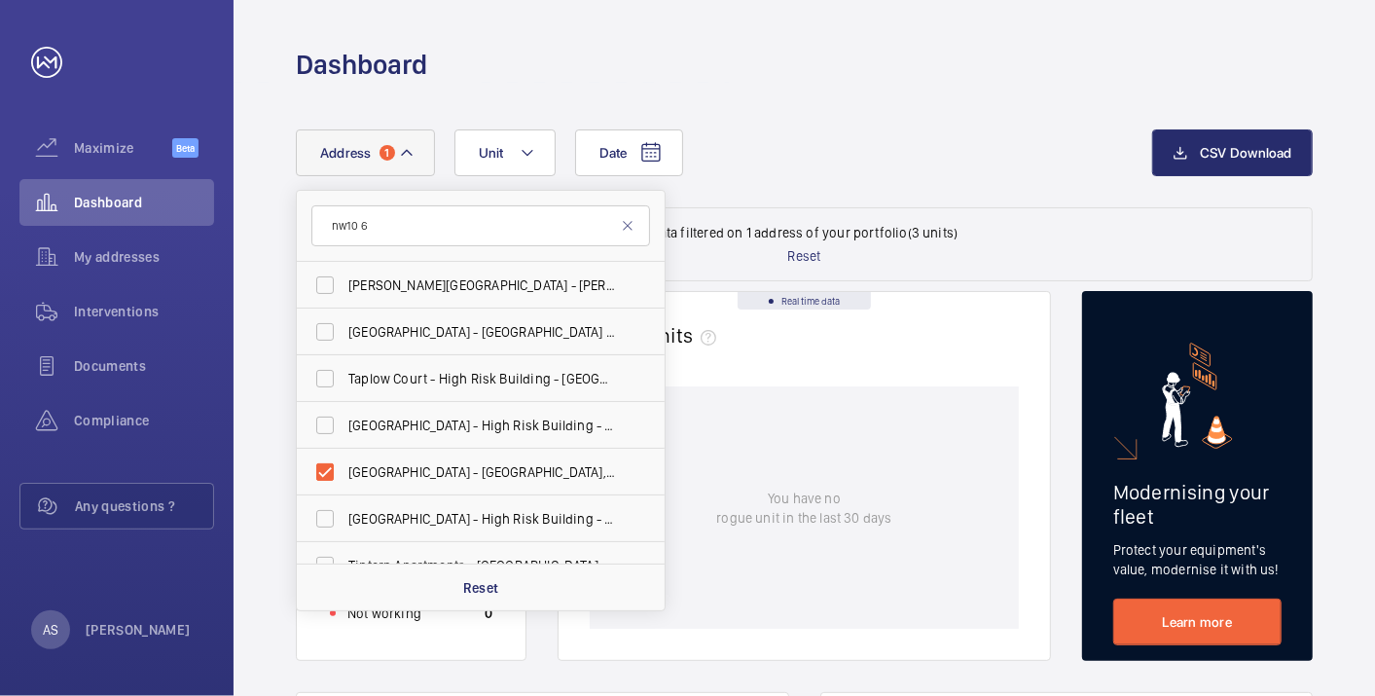
click at [962, 232] on wm-front-dashboard-filters-results "Data filtered on 1 address of your portfolio (3 units) Reset" at bounding box center [804, 244] width 1017 height 74
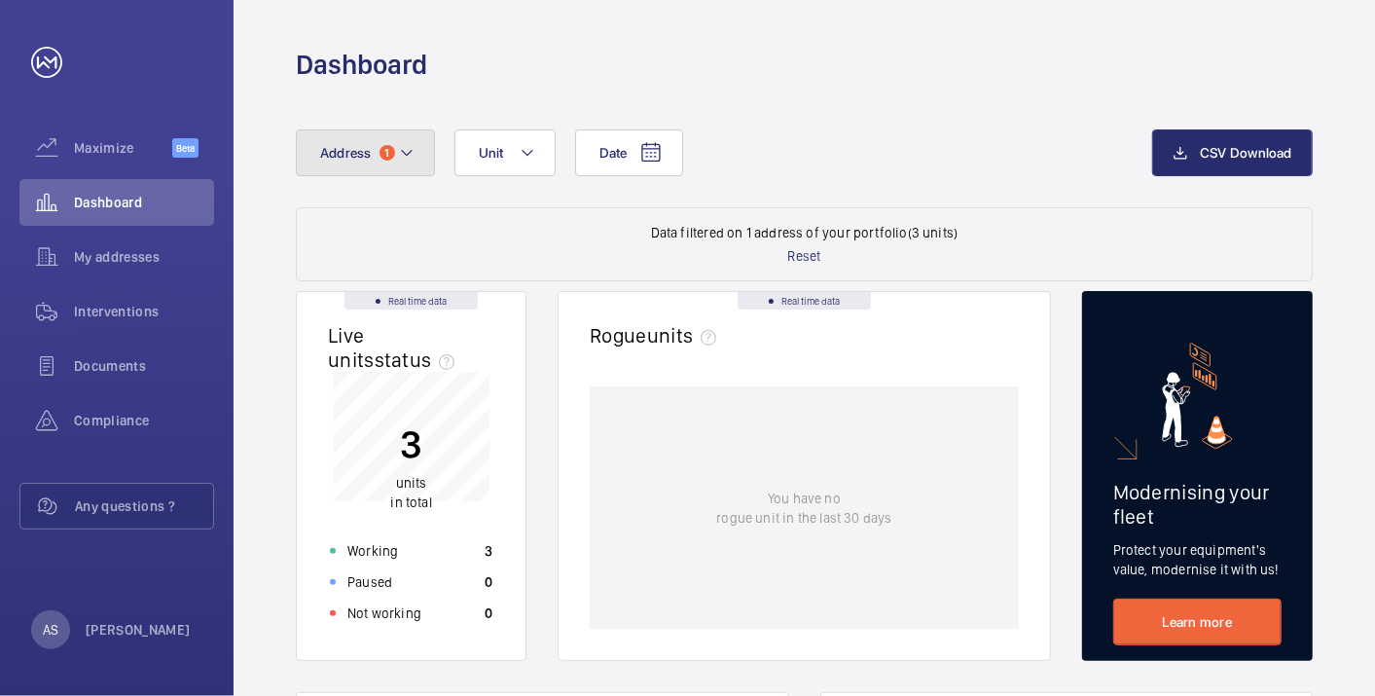
click at [304, 163] on button "Address 1" at bounding box center [365, 152] width 139 height 47
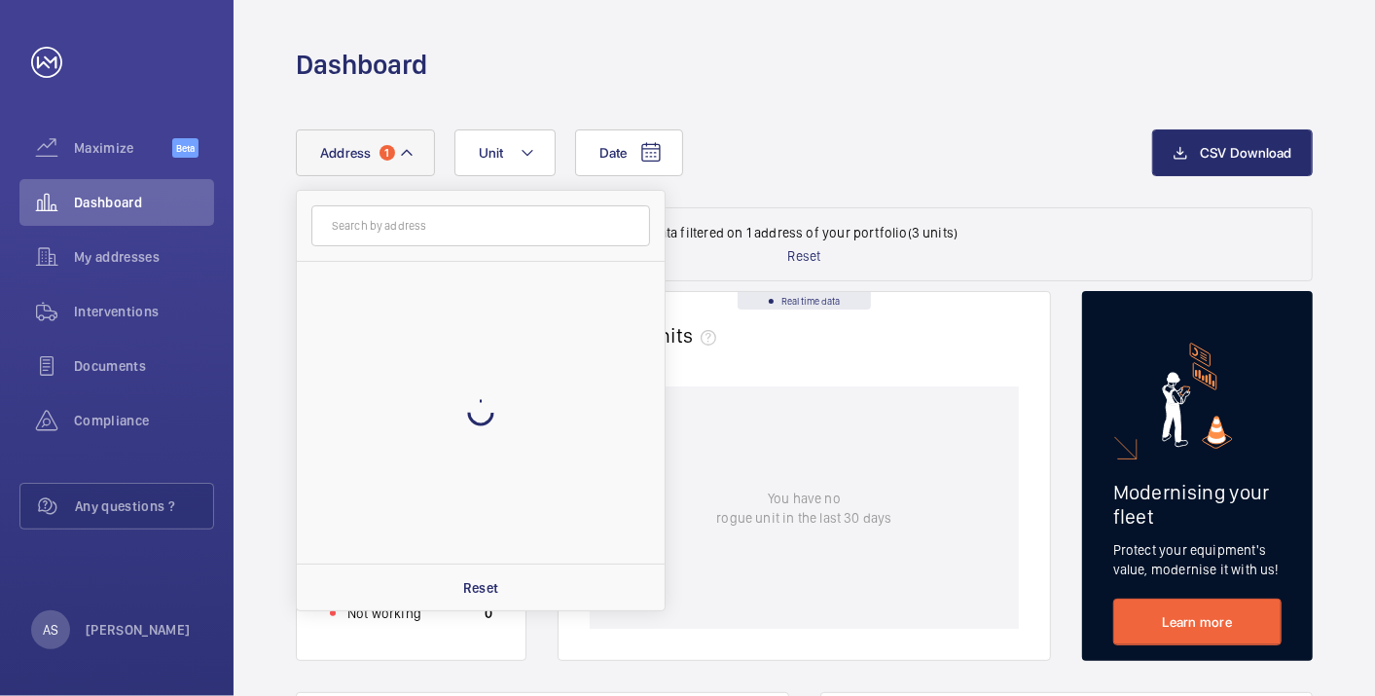
click at [353, 228] on input "text" at bounding box center [480, 225] width 339 height 41
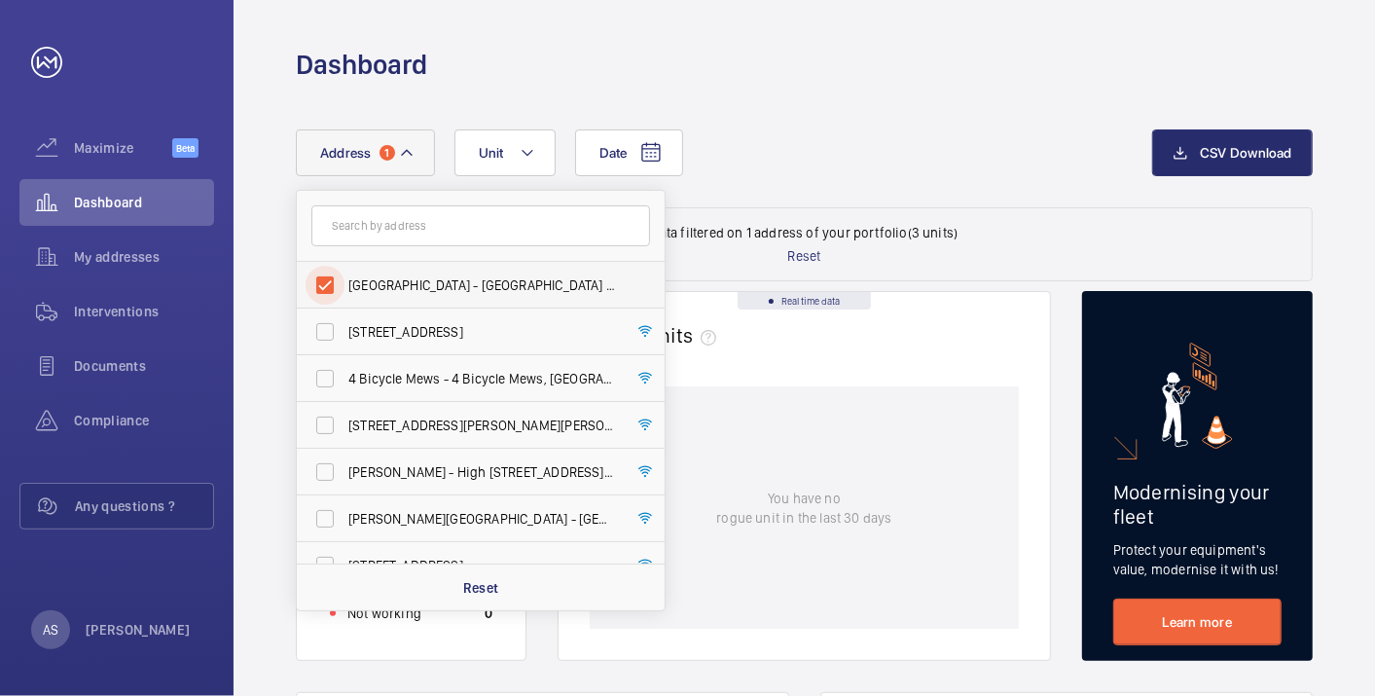
click at [315, 286] on input "[GEOGRAPHIC_DATA] - [GEOGRAPHIC_DATA] 6FN" at bounding box center [324, 285] width 39 height 39
checkbox input "false"
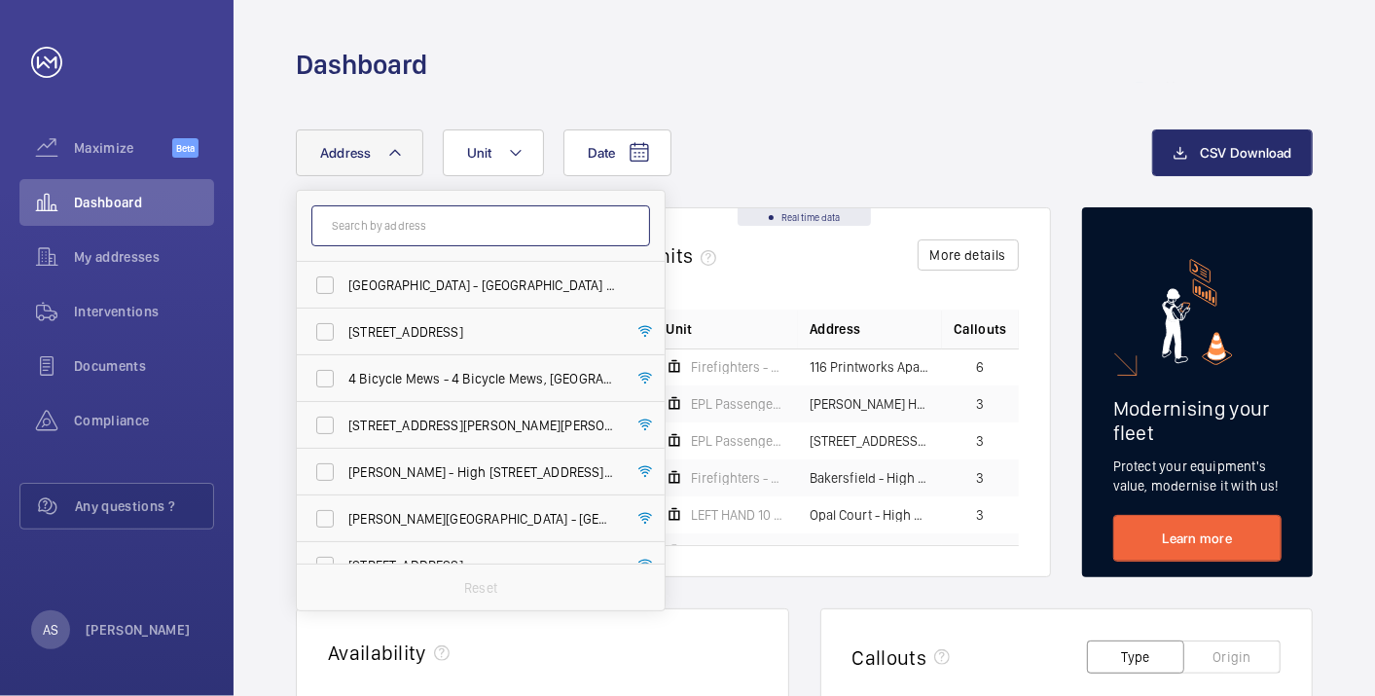
click at [358, 222] on input "text" at bounding box center [480, 225] width 339 height 41
paste input "[GEOGRAPHIC_DATA]"
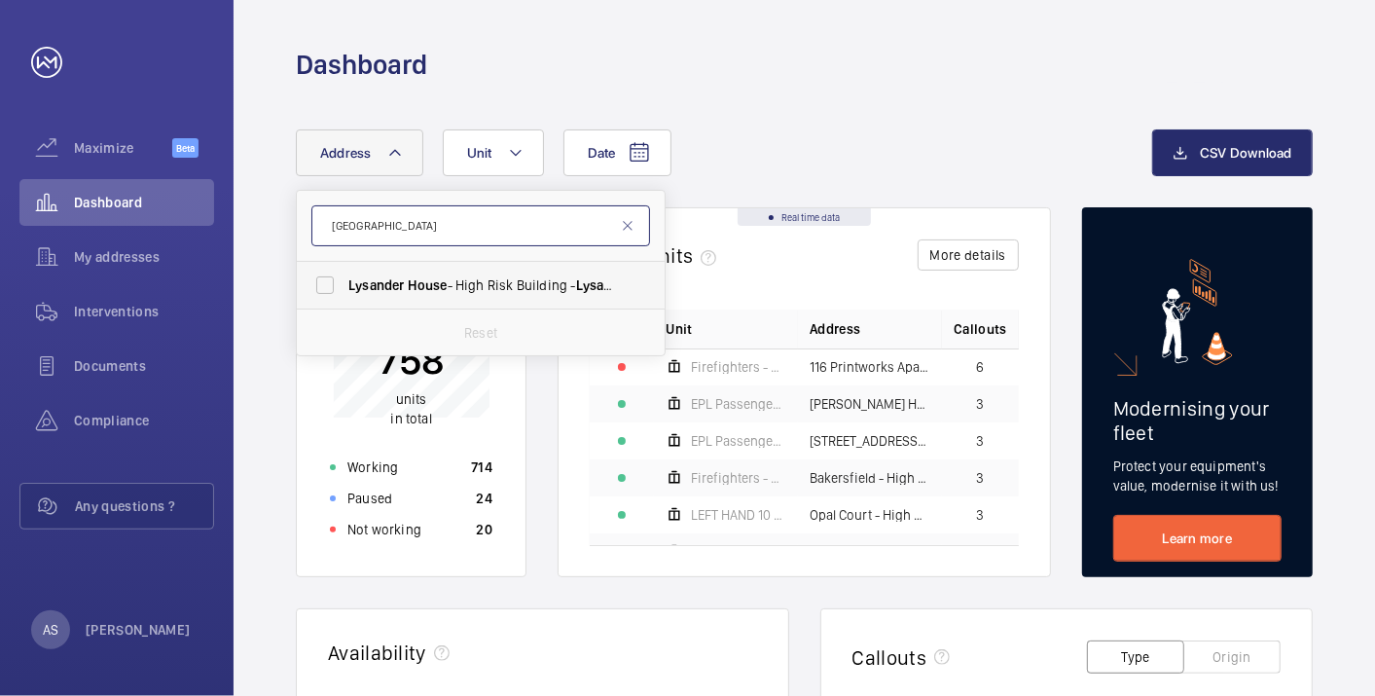
type input "[GEOGRAPHIC_DATA]"
click at [415, 283] on span "House" at bounding box center [428, 285] width 40 height 16
click at [344, 283] on input "[GEOGRAPHIC_DATA] - High [STREET_ADDRESS]" at bounding box center [324, 285] width 39 height 39
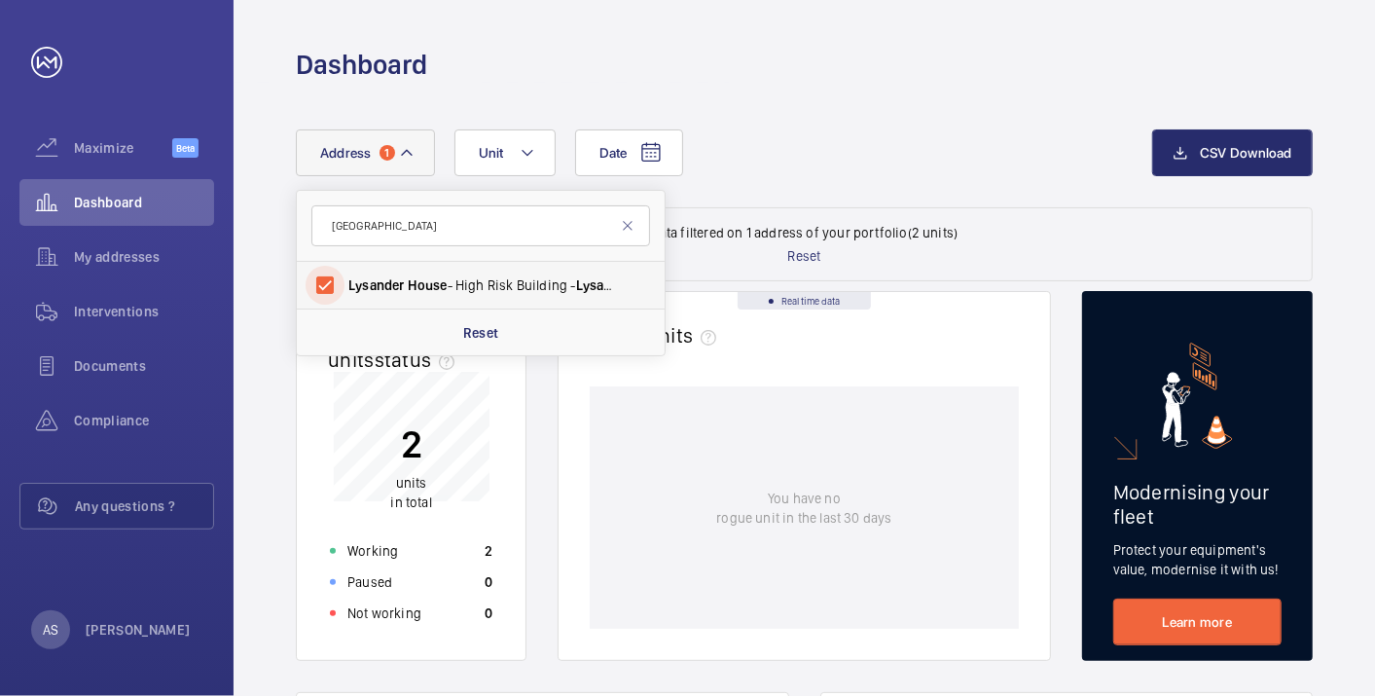
drag, startPoint x: 323, startPoint y: 281, endPoint x: 332, endPoint y: 275, distance: 10.5
click at [322, 281] on input "[GEOGRAPHIC_DATA] - High [STREET_ADDRESS]" at bounding box center [324, 285] width 39 height 39
checkbox input "false"
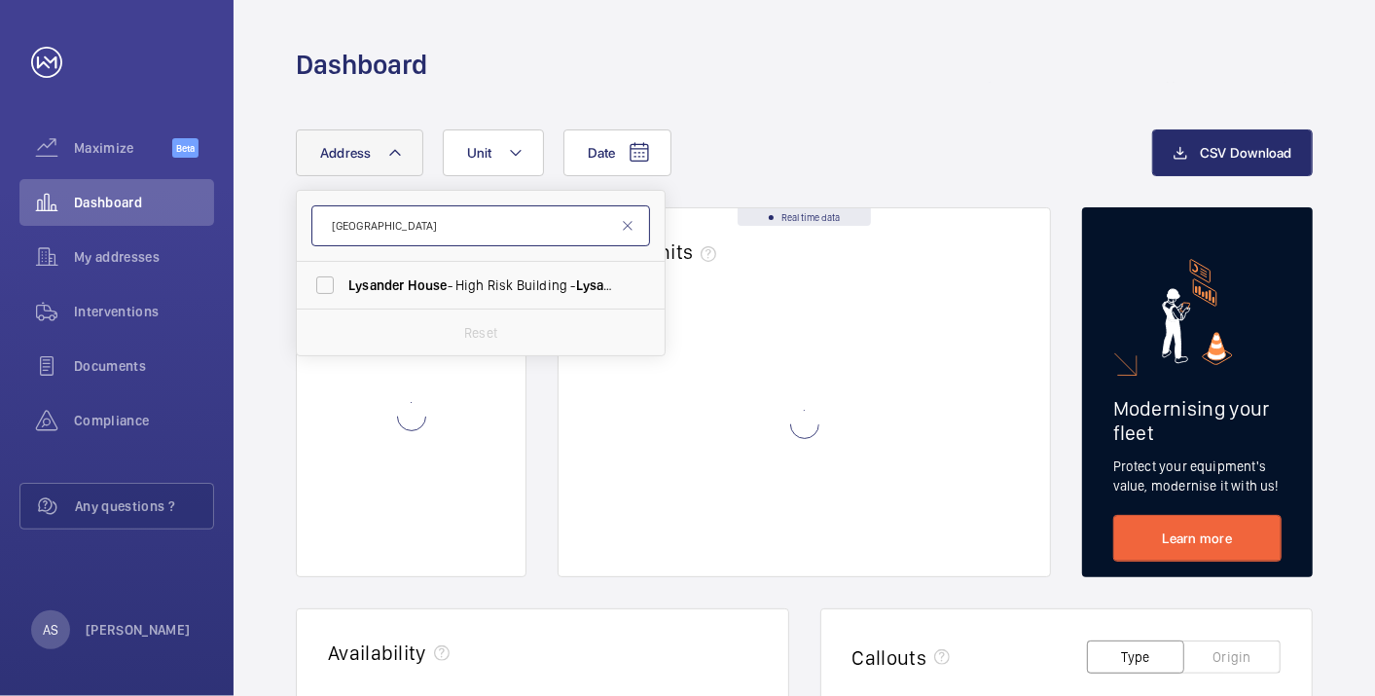
click at [409, 226] on input "[GEOGRAPHIC_DATA]" at bounding box center [480, 225] width 339 height 41
drag, startPoint x: 323, startPoint y: 219, endPoint x: 273, endPoint y: 219, distance: 49.6
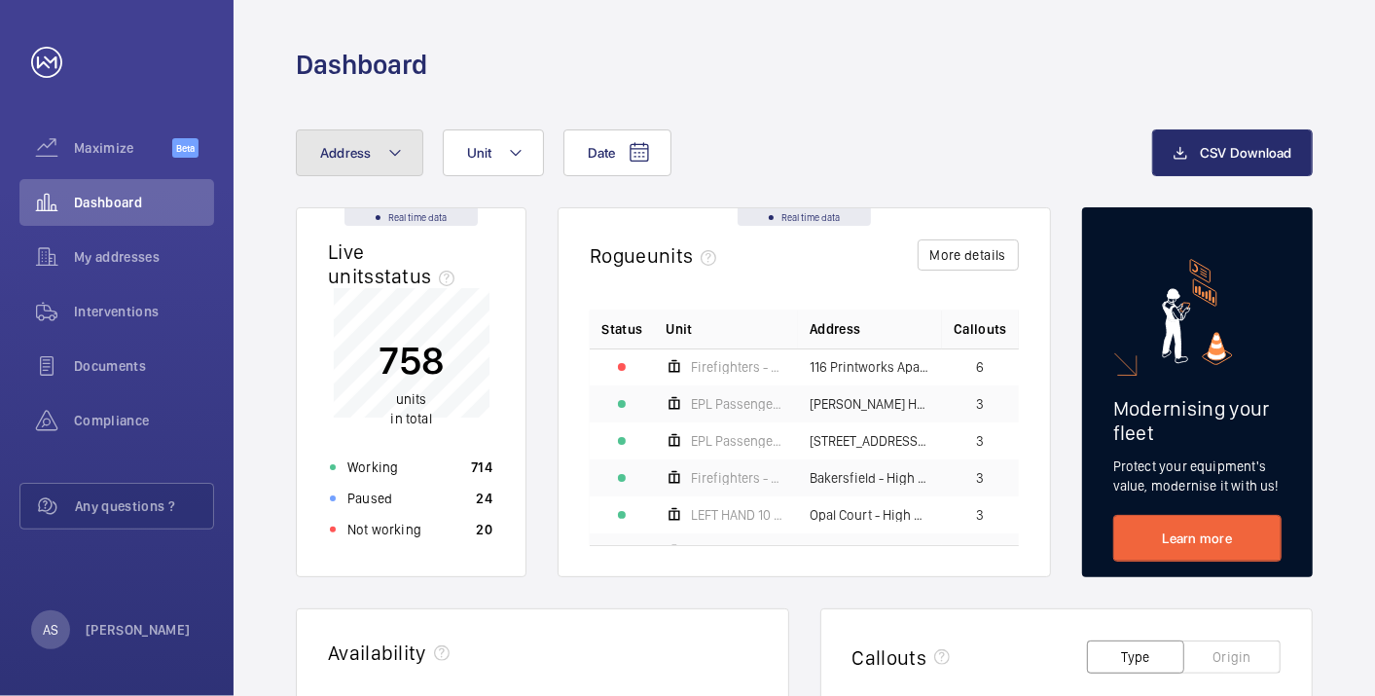
click at [358, 172] on button "Address" at bounding box center [359, 152] width 127 height 47
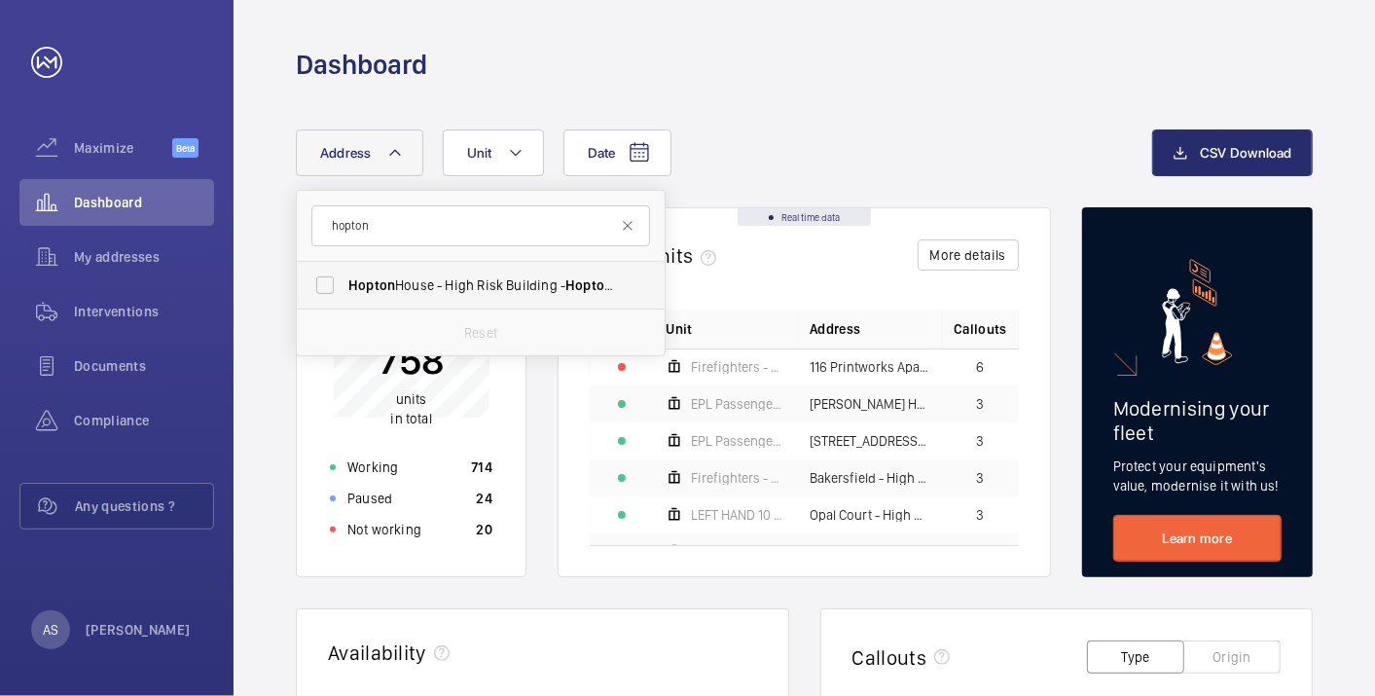
type input "hopton"
click at [547, 287] on span "[GEOGRAPHIC_DATA] - High [STREET_ADDRESS]" at bounding box center [482, 284] width 268 height 19
click at [344, 287] on input "[GEOGRAPHIC_DATA] - High [STREET_ADDRESS]" at bounding box center [324, 285] width 39 height 39
checkbox input "true"
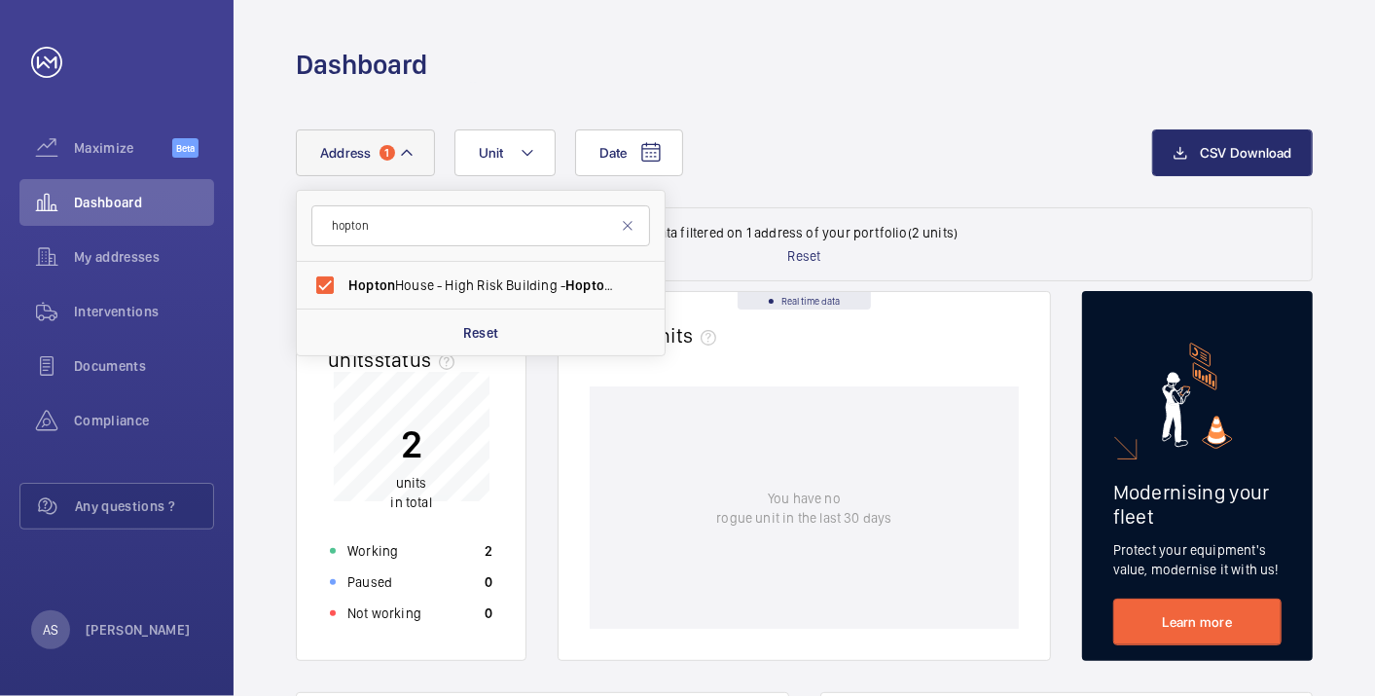
click at [625, 225] on mat-icon at bounding box center [628, 226] width 16 height 16
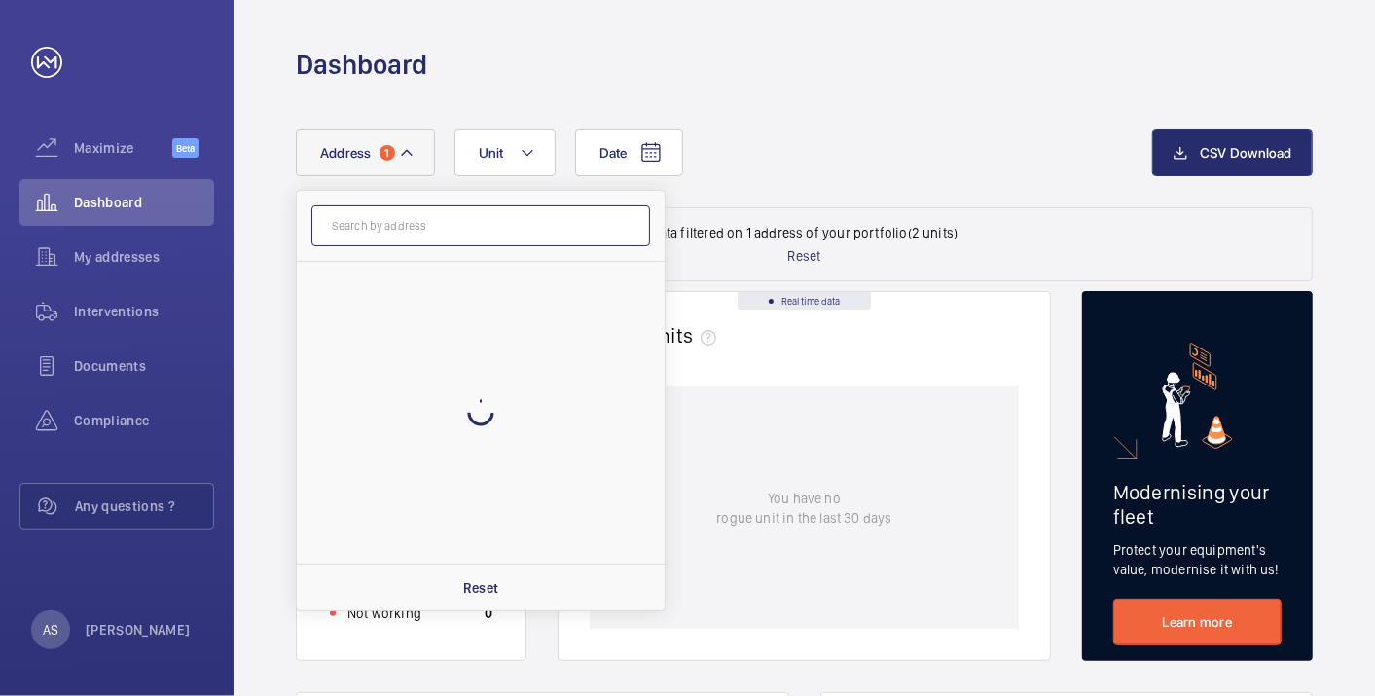
click at [484, 225] on input "text" at bounding box center [480, 225] width 339 height 41
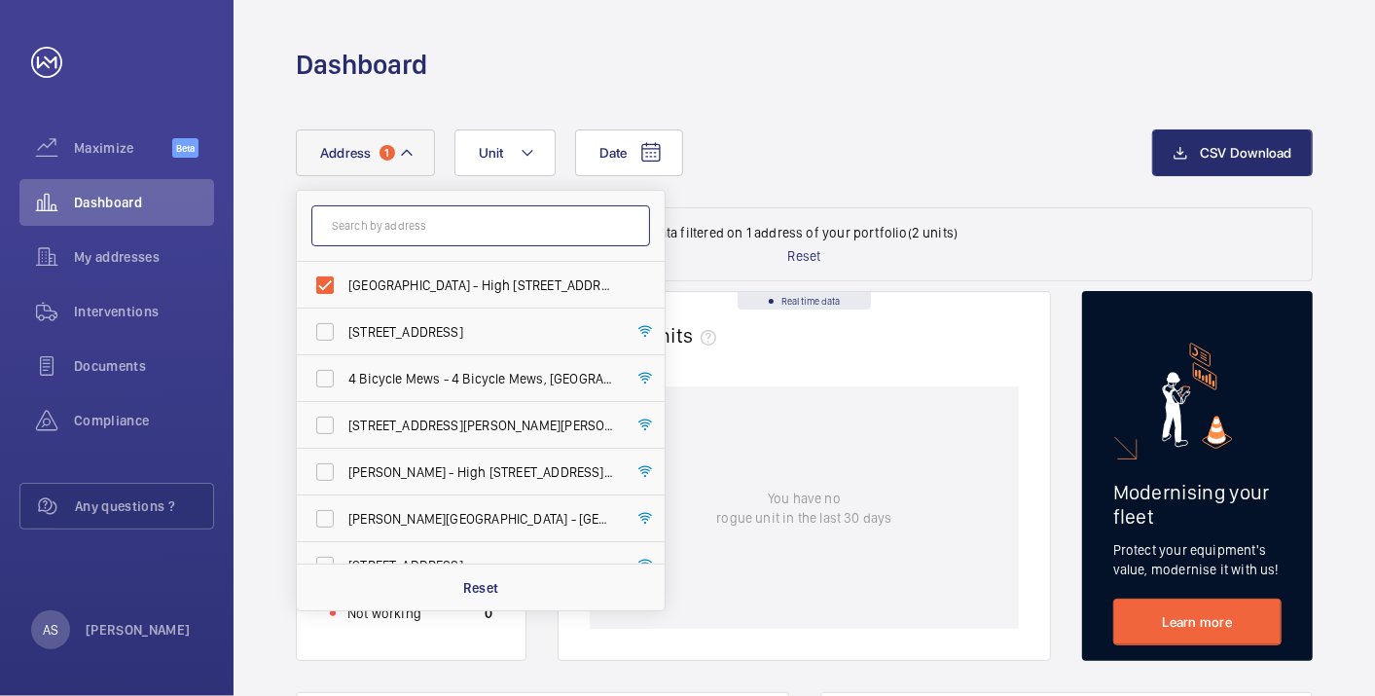
paste input "Tinern Apartments"
type input "Tinern Apartments"
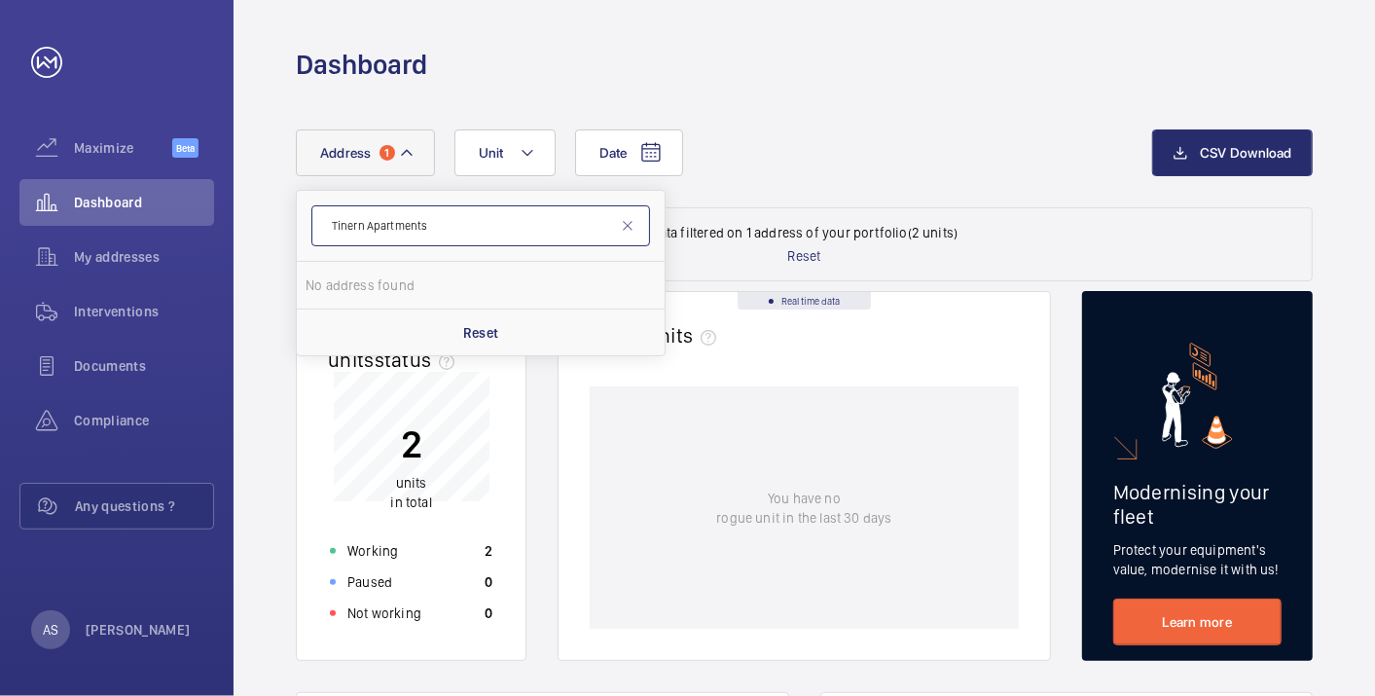
drag, startPoint x: 426, startPoint y: 225, endPoint x: 322, endPoint y: 210, distance: 105.1
click at [322, 210] on input "Tinern Apartments" at bounding box center [480, 225] width 339 height 41
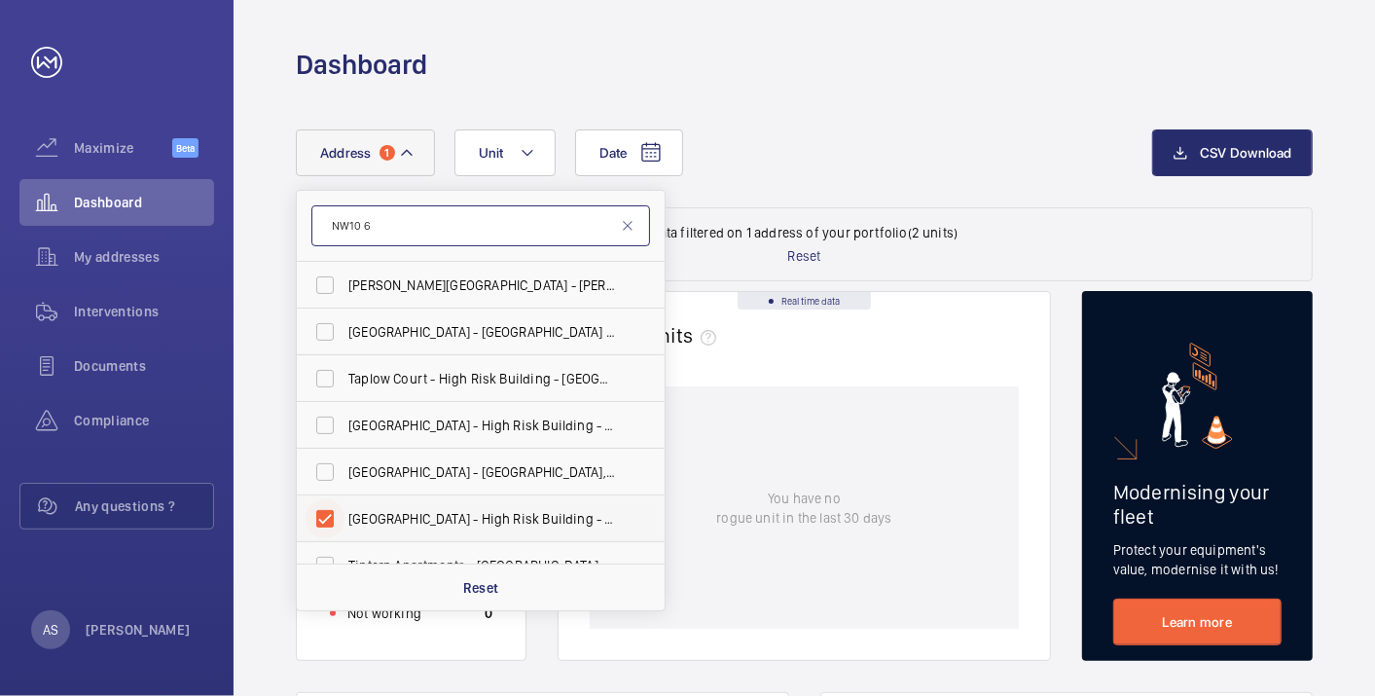
type input "NW10 6"
click at [330, 520] on input "[GEOGRAPHIC_DATA] - High Risk Building - [GEOGRAPHIC_DATA] 6 FQ" at bounding box center [324, 518] width 39 height 39
checkbox input "false"
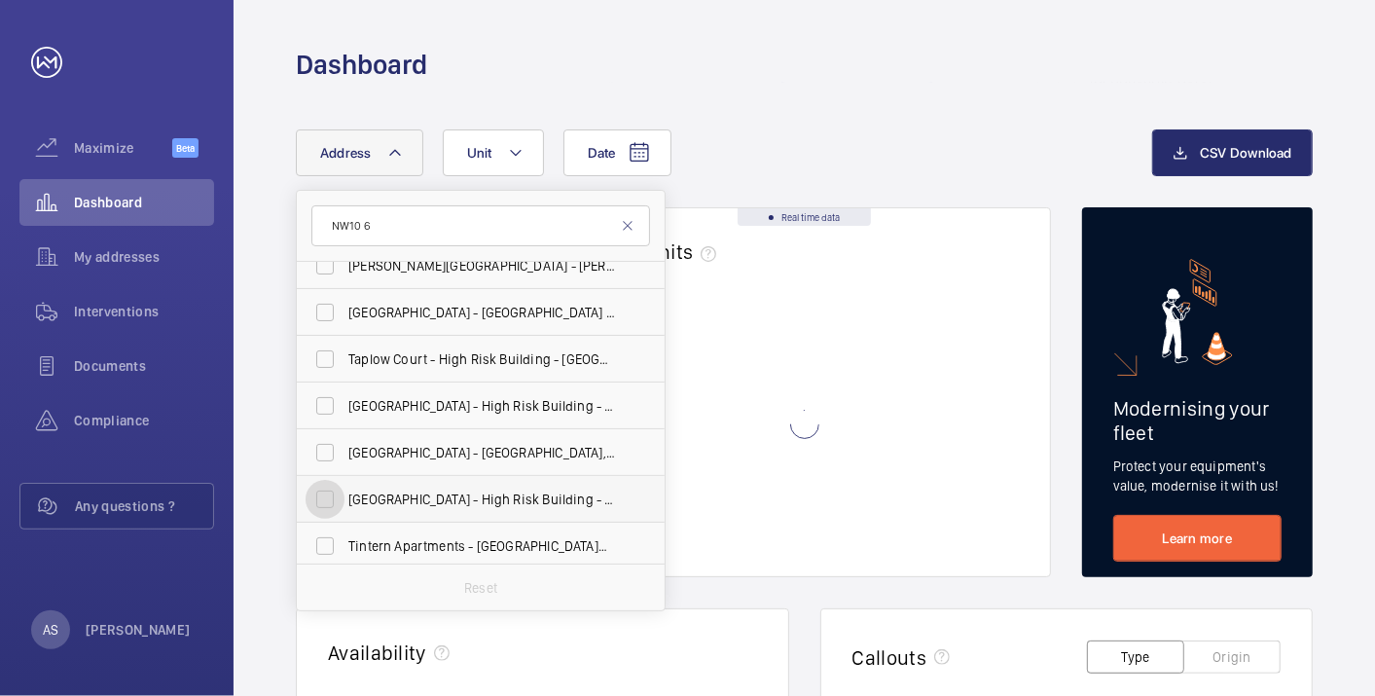
scroll to position [24, 0]
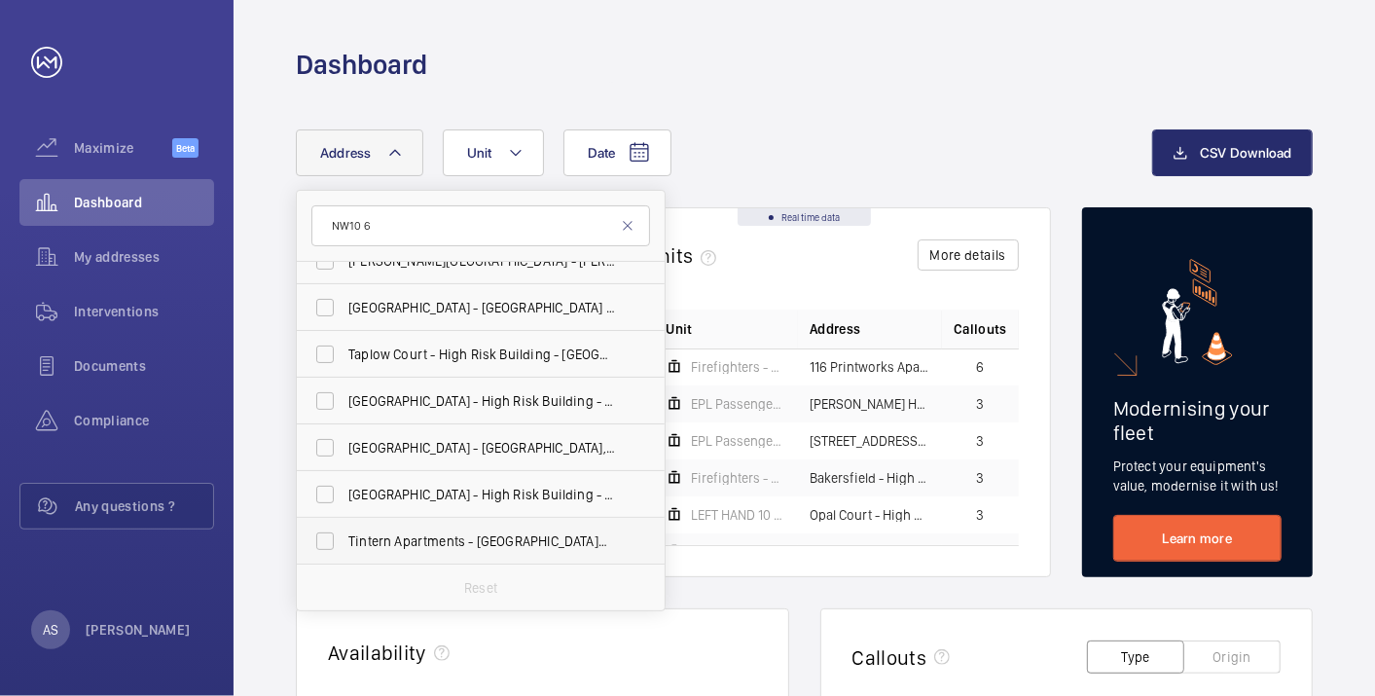
click at [423, 541] on span "Tintern Apartments - [STREET_ADDRESS]" at bounding box center [482, 540] width 268 height 19
click at [344, 541] on input "Tintern Apartments - [STREET_ADDRESS]" at bounding box center [324, 540] width 39 height 39
checkbox input "true"
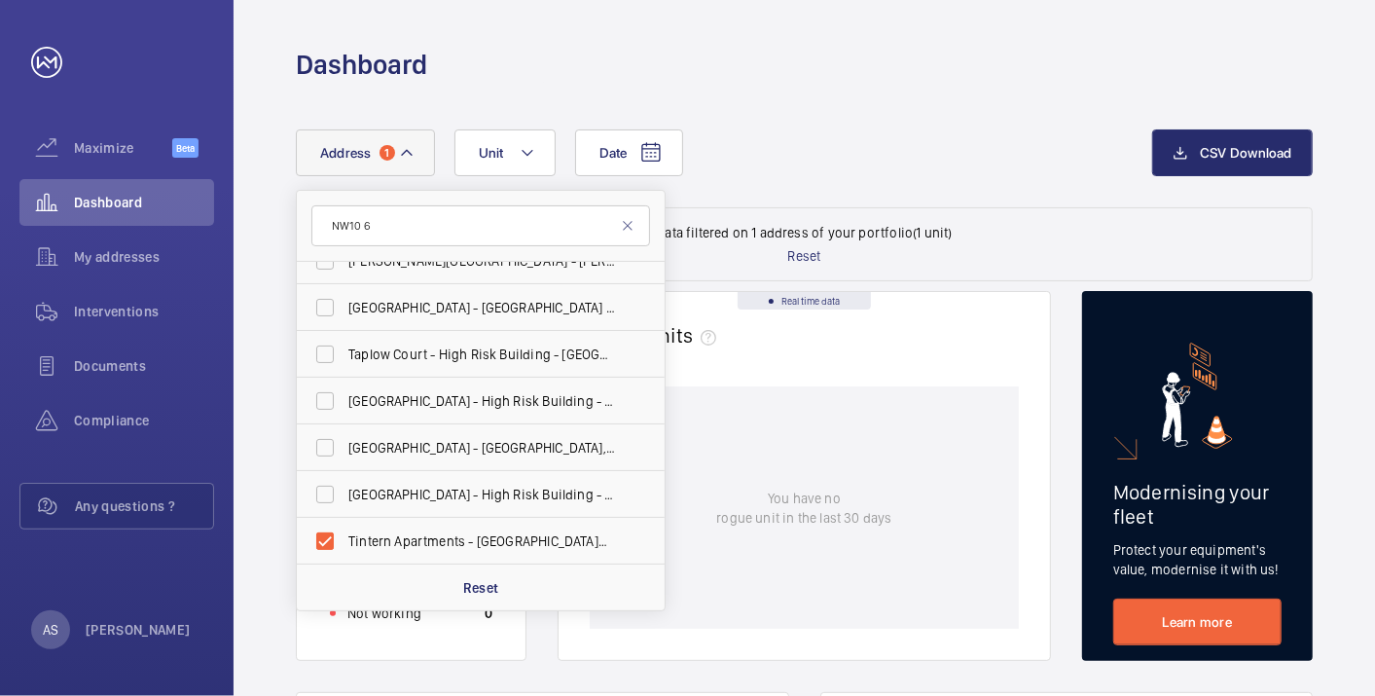
click at [580, 636] on wm-front-card-body "You have no rogue unit in the last 30 days" at bounding box center [803, 522] width 491 height 273
